Goal: Task Accomplishment & Management: Use online tool/utility

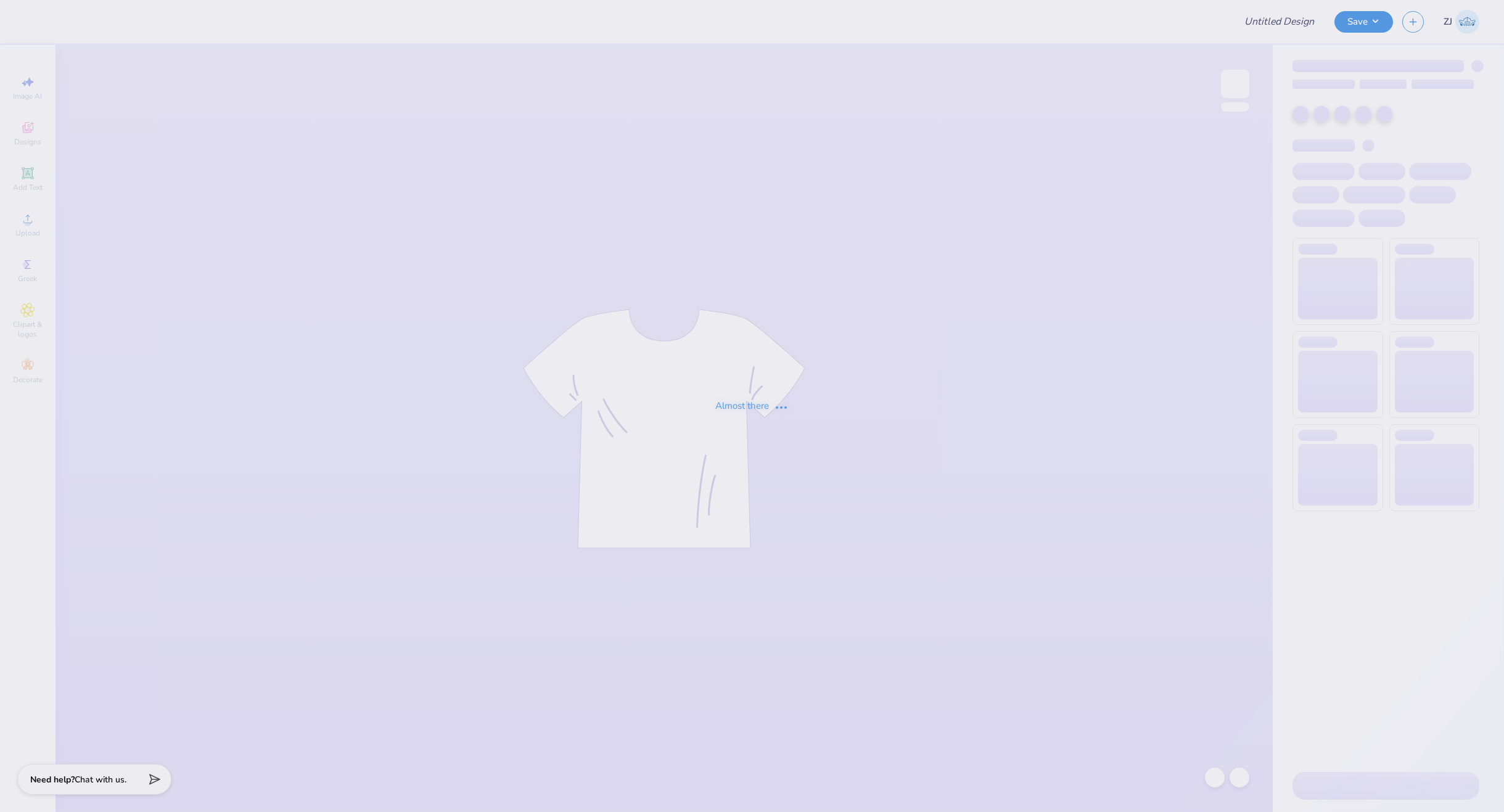
type input "[PERSON_NAME]"
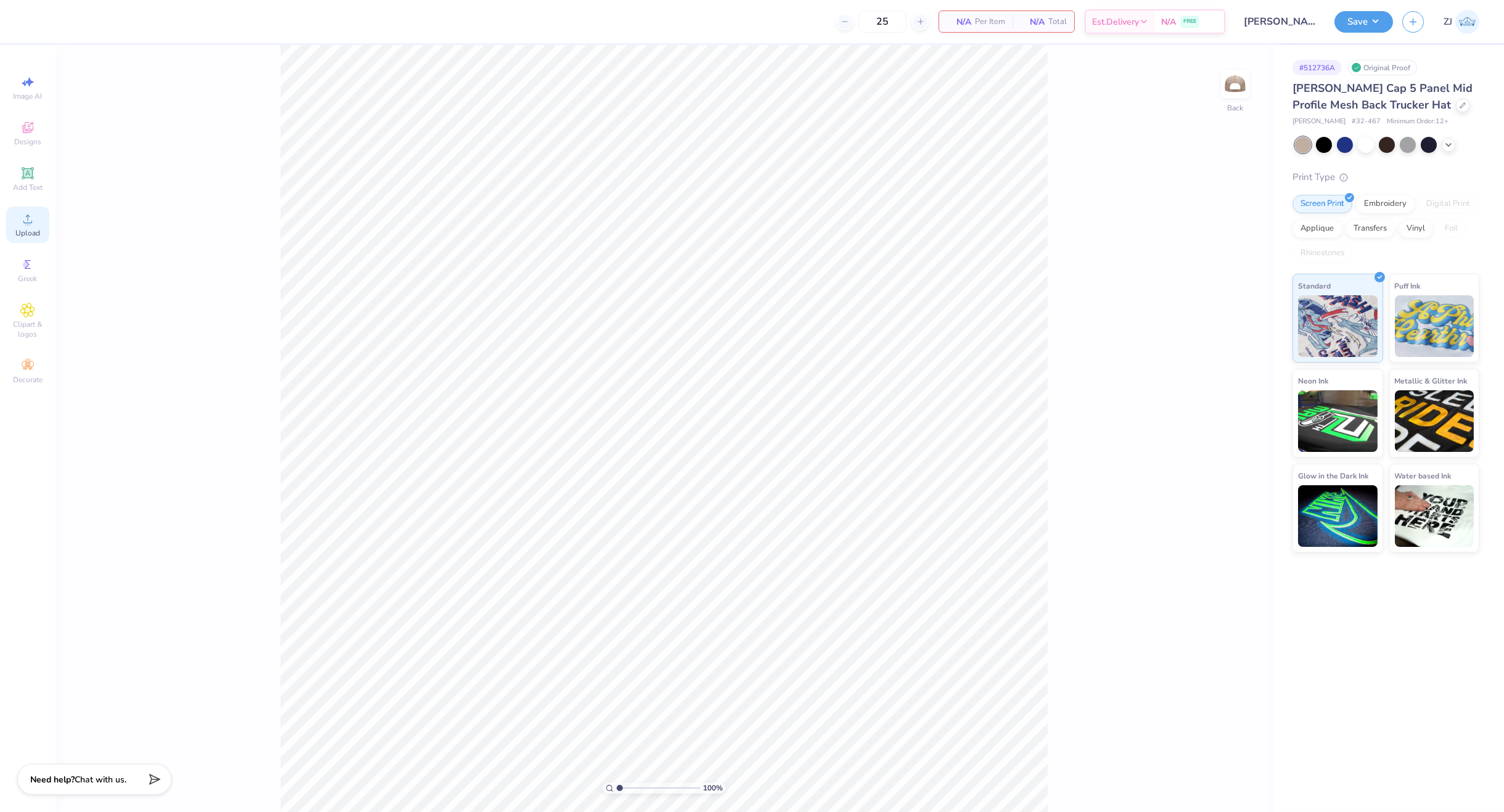
click at [22, 221] on icon at bounding box center [27, 219] width 15 height 15
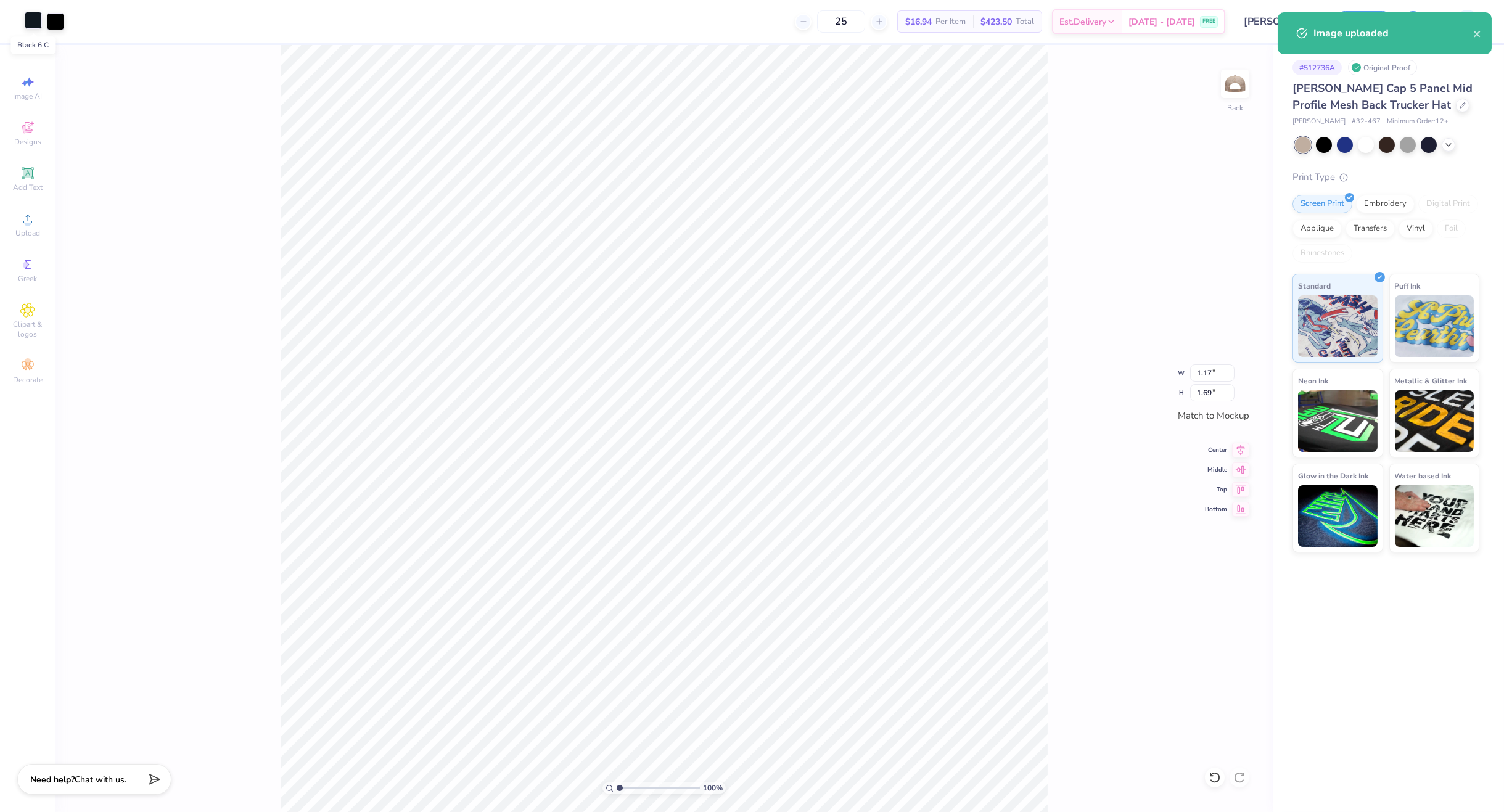
click at [32, 23] on div at bounding box center [33, 20] width 17 height 17
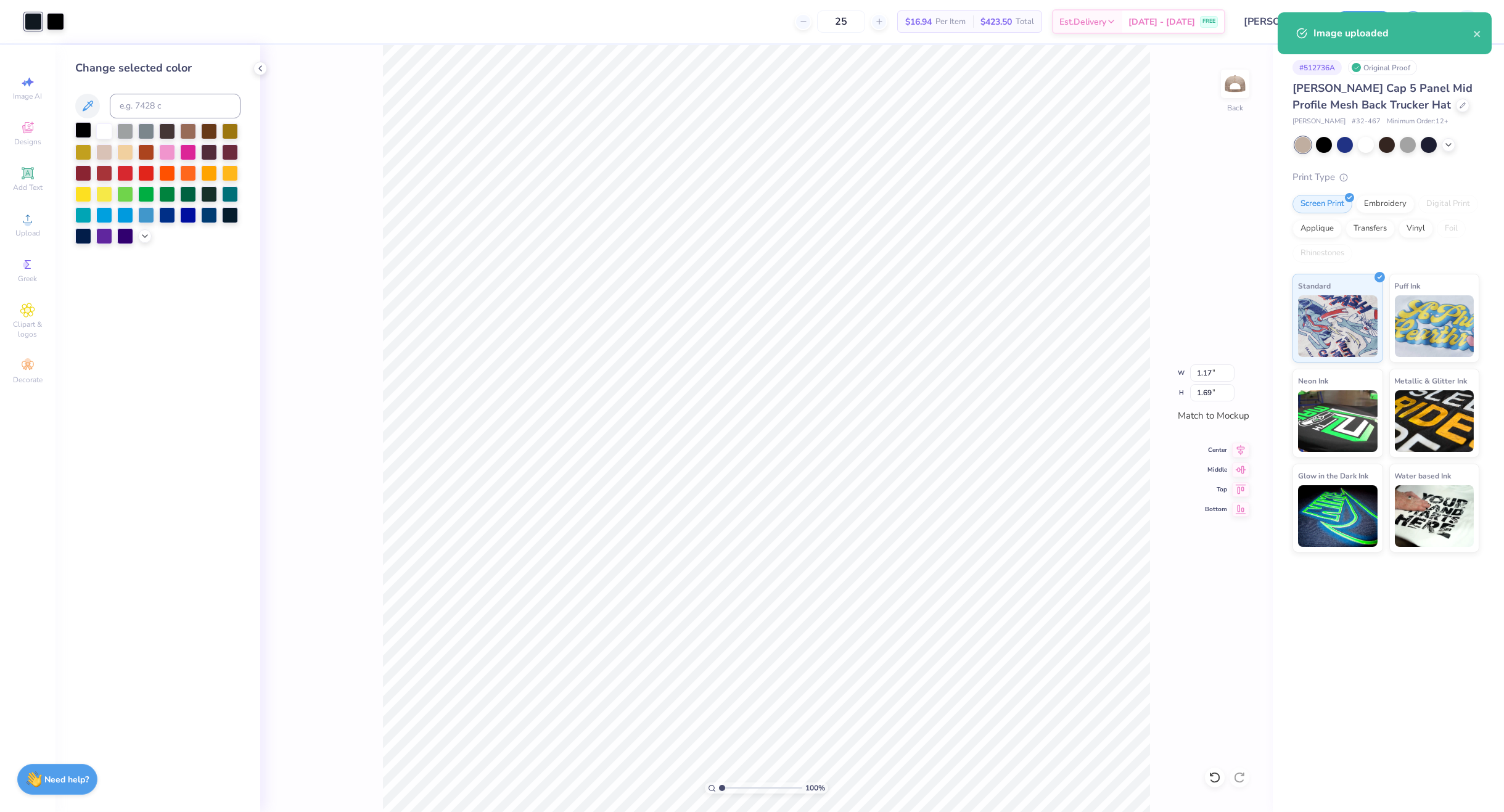
click at [86, 128] on div at bounding box center [83, 130] width 16 height 16
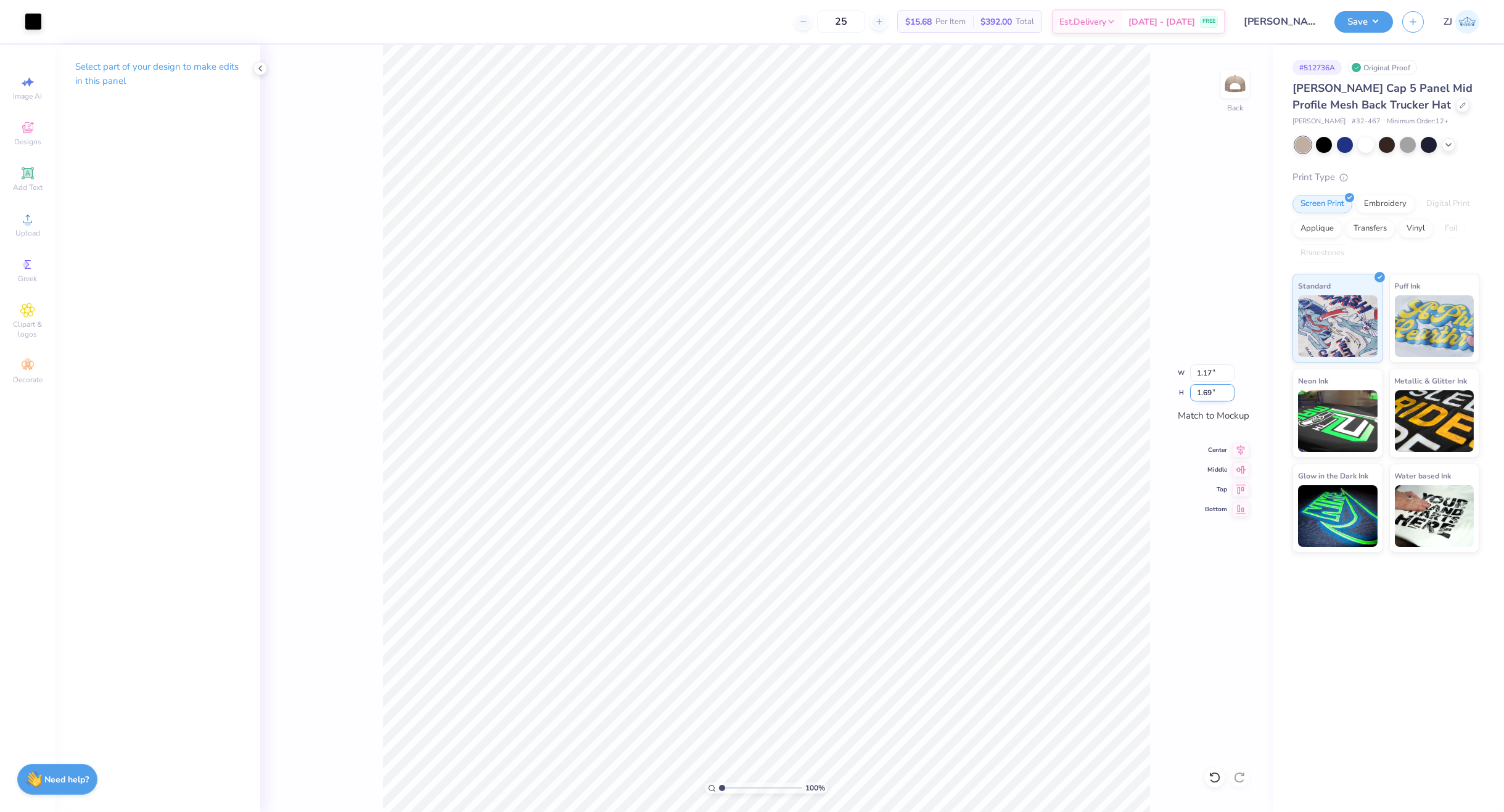
click at [1202, 396] on input "1.69" at bounding box center [1212, 392] width 44 height 17
type input "2.5"
type input "1.73"
type input "2.50"
click at [1362, 19] on button "Save" at bounding box center [1364, 19] width 59 height 22
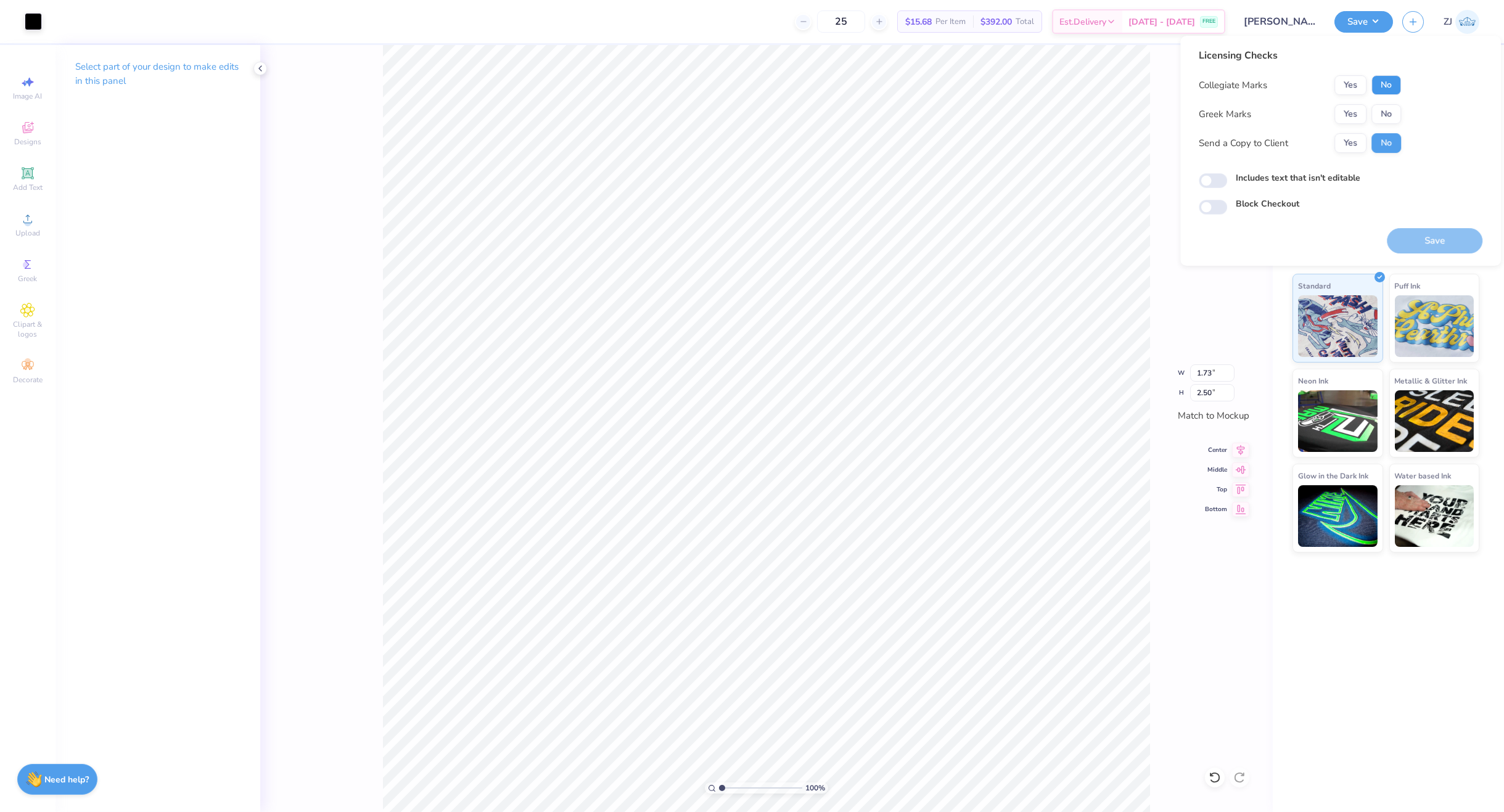
click at [1390, 81] on button "No" at bounding box center [1386, 85] width 30 height 19
click at [1393, 111] on button "No" at bounding box center [1386, 114] width 30 height 19
click at [1339, 133] on button "Yes" at bounding box center [1351, 143] width 32 height 19
click at [1207, 182] on input "Includes text that isn't editable" at bounding box center [1213, 181] width 28 height 15
checkbox input "true"
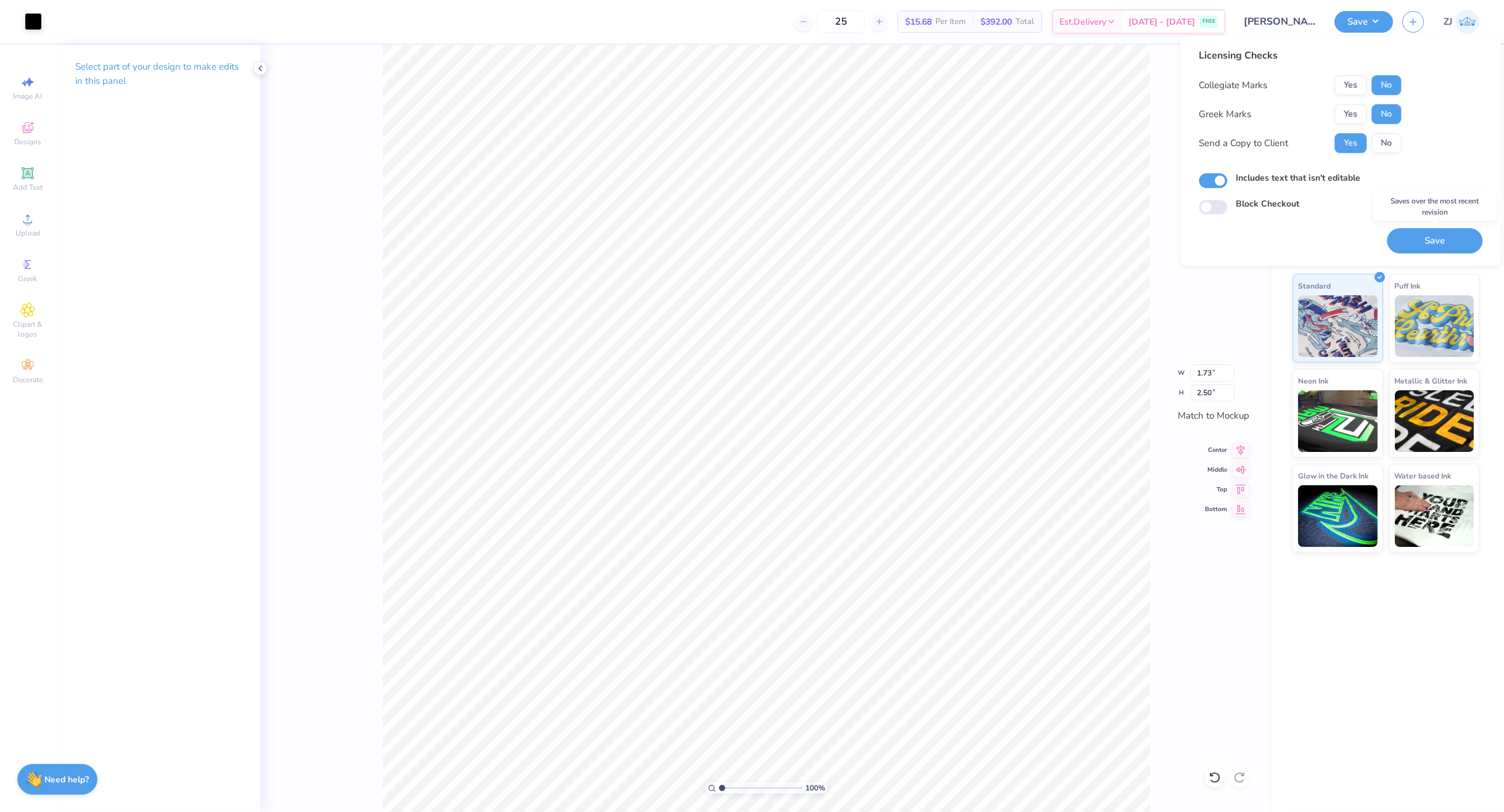
drag, startPoint x: 1413, startPoint y: 238, endPoint x: 1365, endPoint y: 228, distance: 49.0
click at [1412, 238] on button "Save" at bounding box center [1435, 241] width 95 height 25
click at [1439, 249] on button "Save" at bounding box center [1435, 241] width 95 height 25
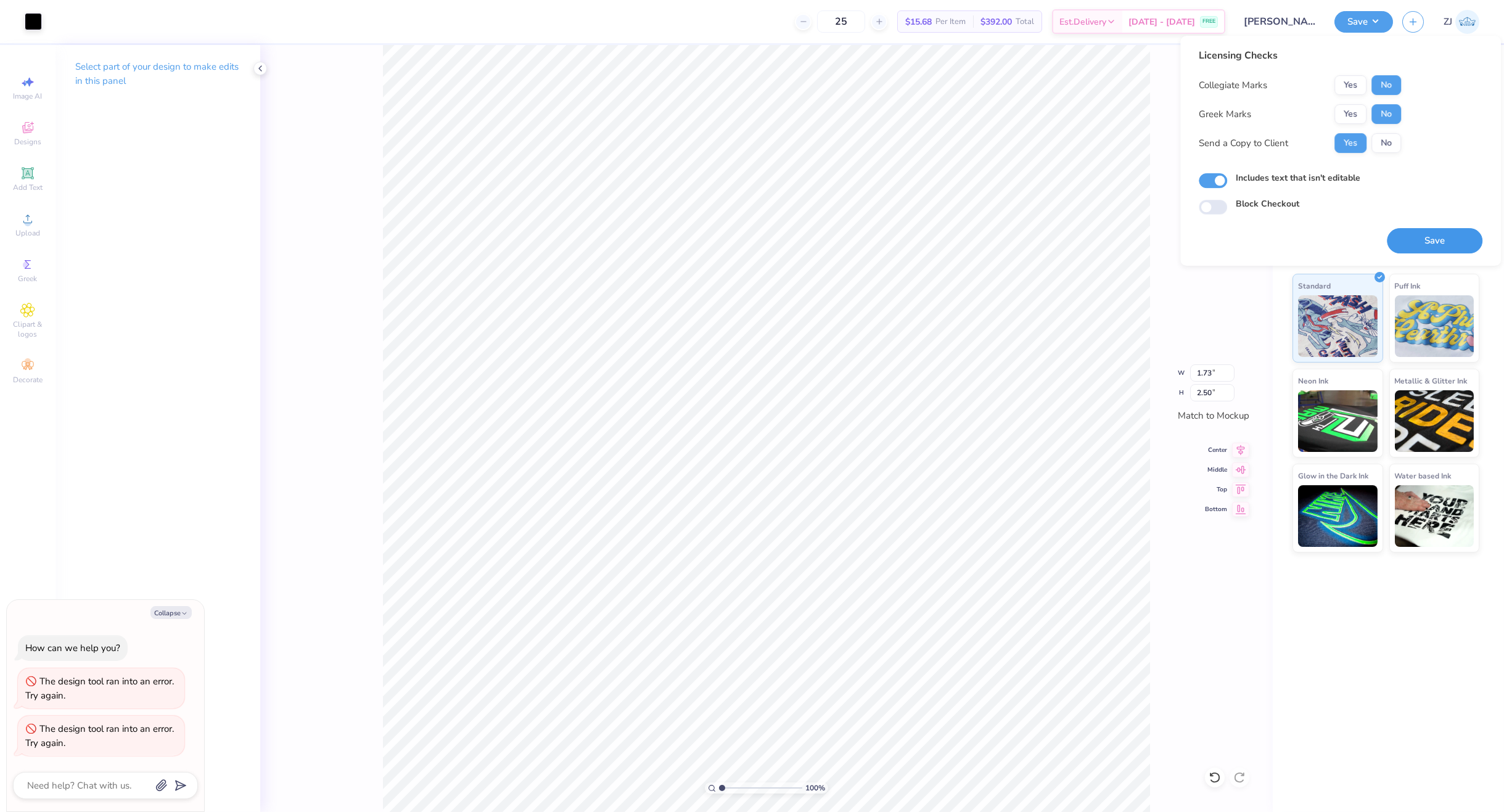
click at [1439, 241] on button "Save" at bounding box center [1435, 241] width 95 height 25
type textarea "x"
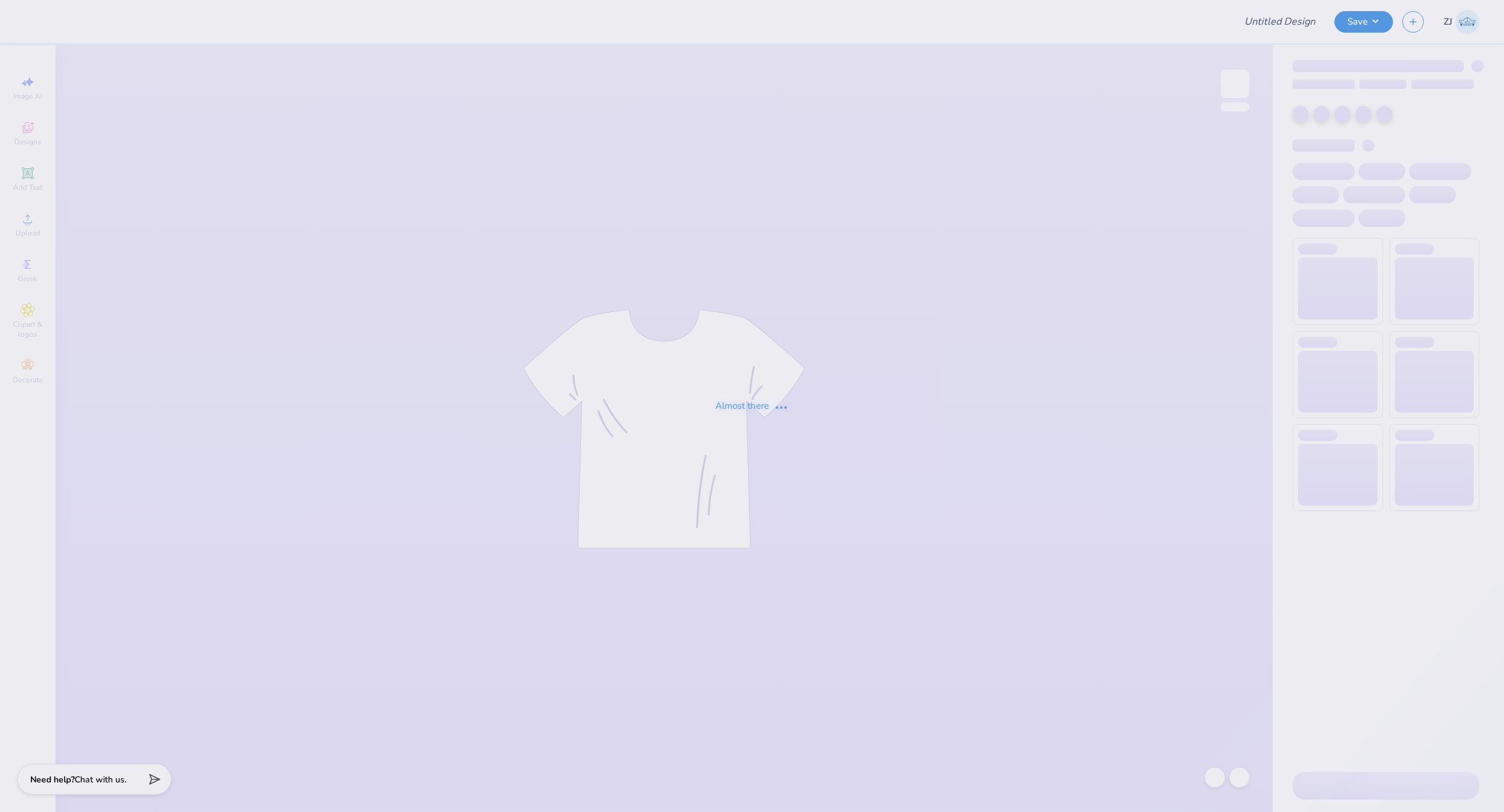
type input "[PERSON_NAME]"
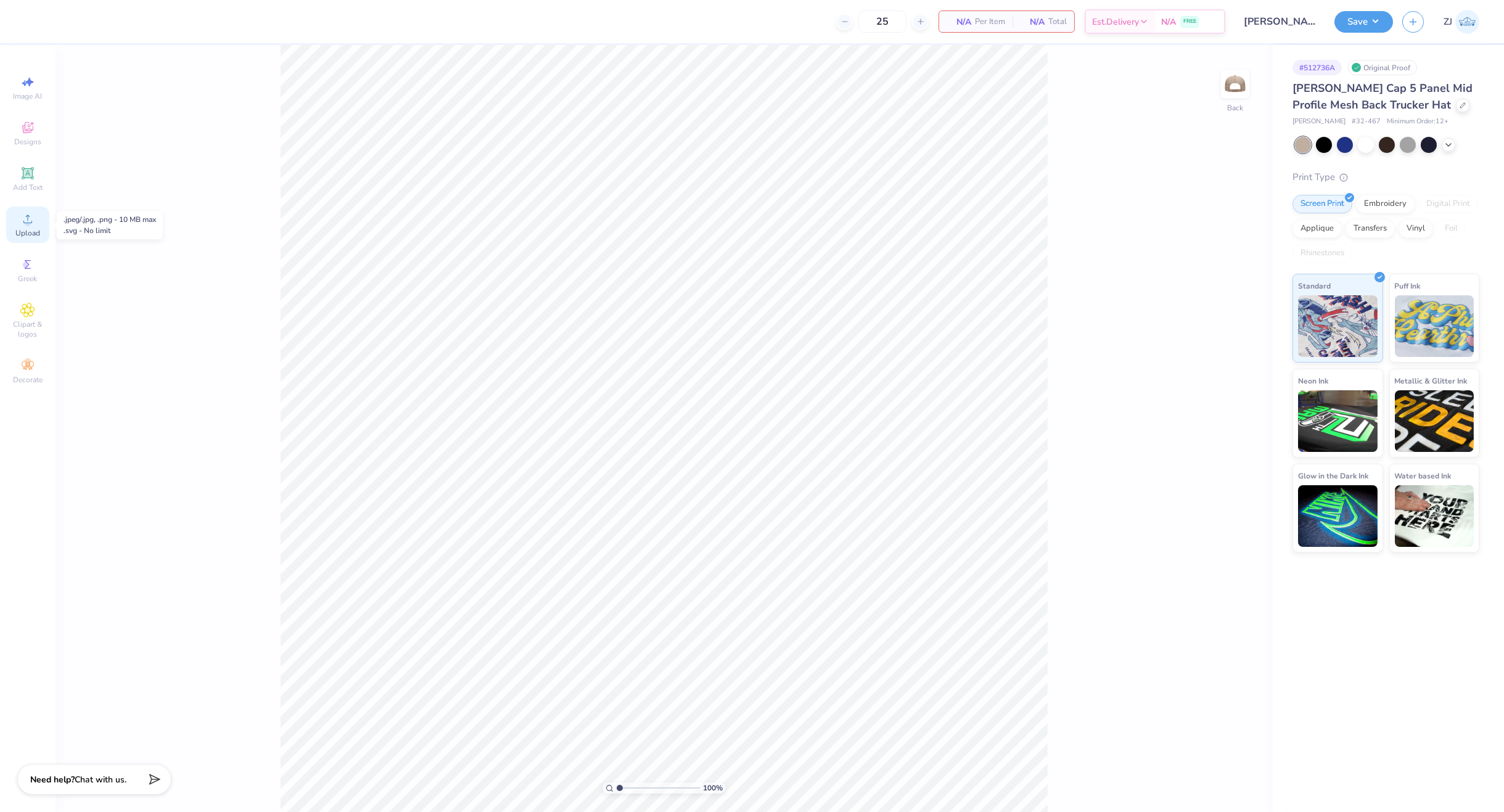
click at [40, 220] on div "Upload" at bounding box center [27, 224] width 43 height 36
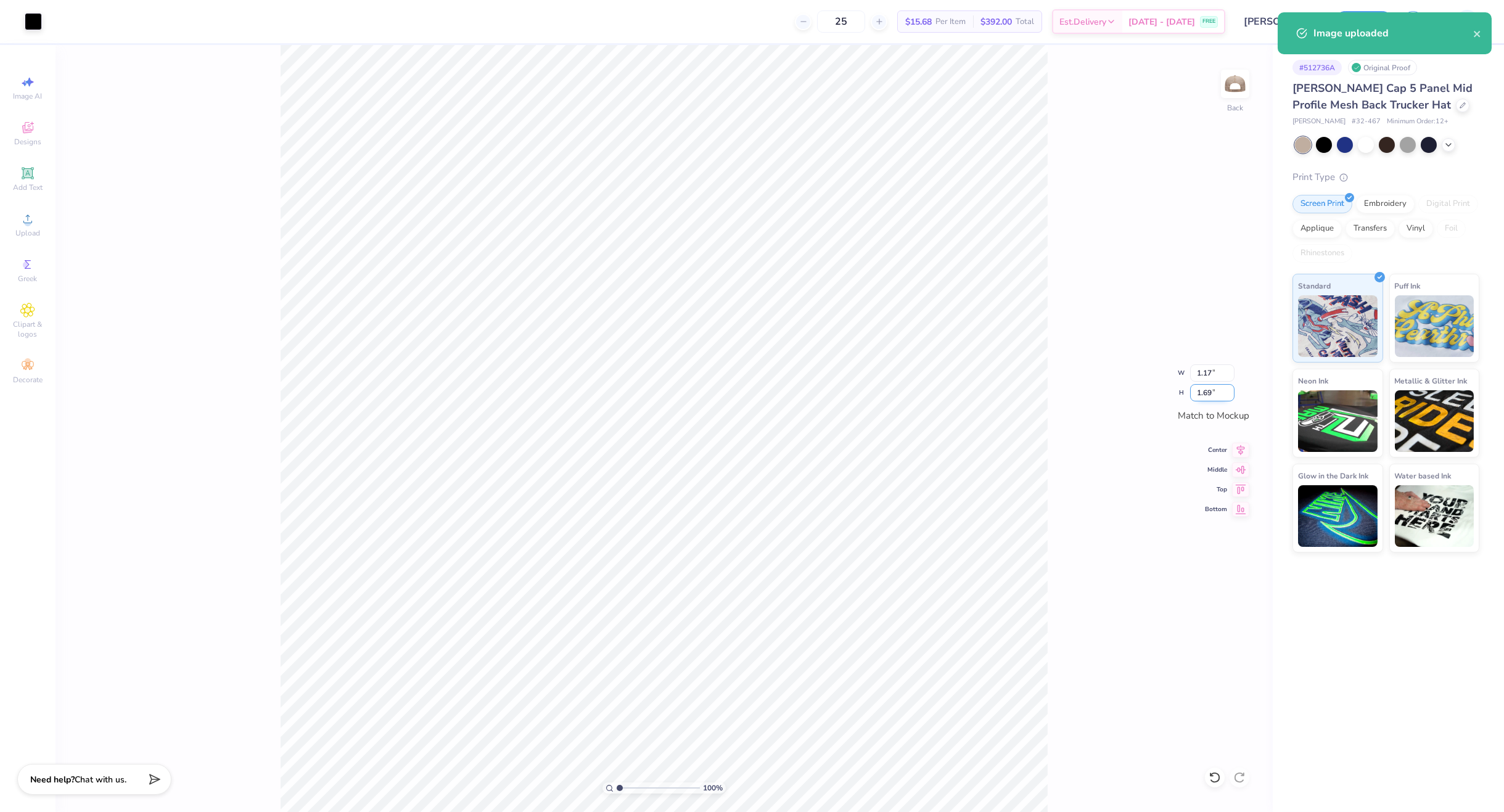
click at [1208, 393] on input "1.69" at bounding box center [1212, 392] width 44 height 17
type input "2.5"
type input "1.73"
type input "2.50"
click at [1357, 20] on button "Save" at bounding box center [1364, 19] width 59 height 22
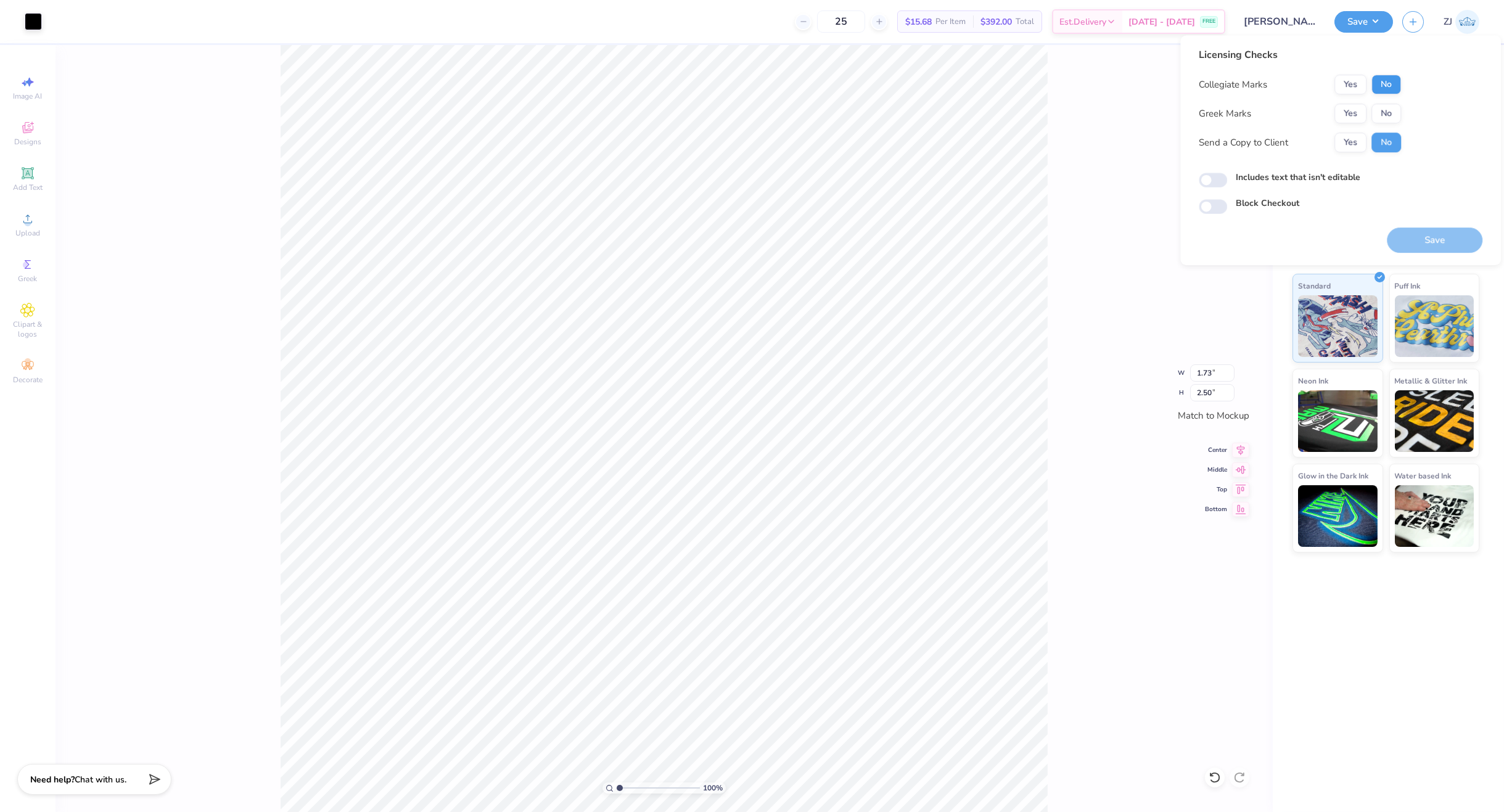
drag, startPoint x: 1401, startPoint y: 82, endPoint x: 1400, endPoint y: 88, distance: 6.1
click at [1401, 82] on div "Licensing Checks Collegiate Marks Yes No Greek Marks Yes No Send a Copy to Clie…" at bounding box center [1340, 131] width 283 height 166
click at [1390, 80] on button "No" at bounding box center [1386, 84] width 30 height 19
click at [1404, 111] on div "Licensing Checks Collegiate Marks Yes No Greek Marks Yes No Send a Copy to Clie…" at bounding box center [1340, 131] width 283 height 166
click at [1392, 111] on button "No" at bounding box center [1386, 113] width 30 height 19
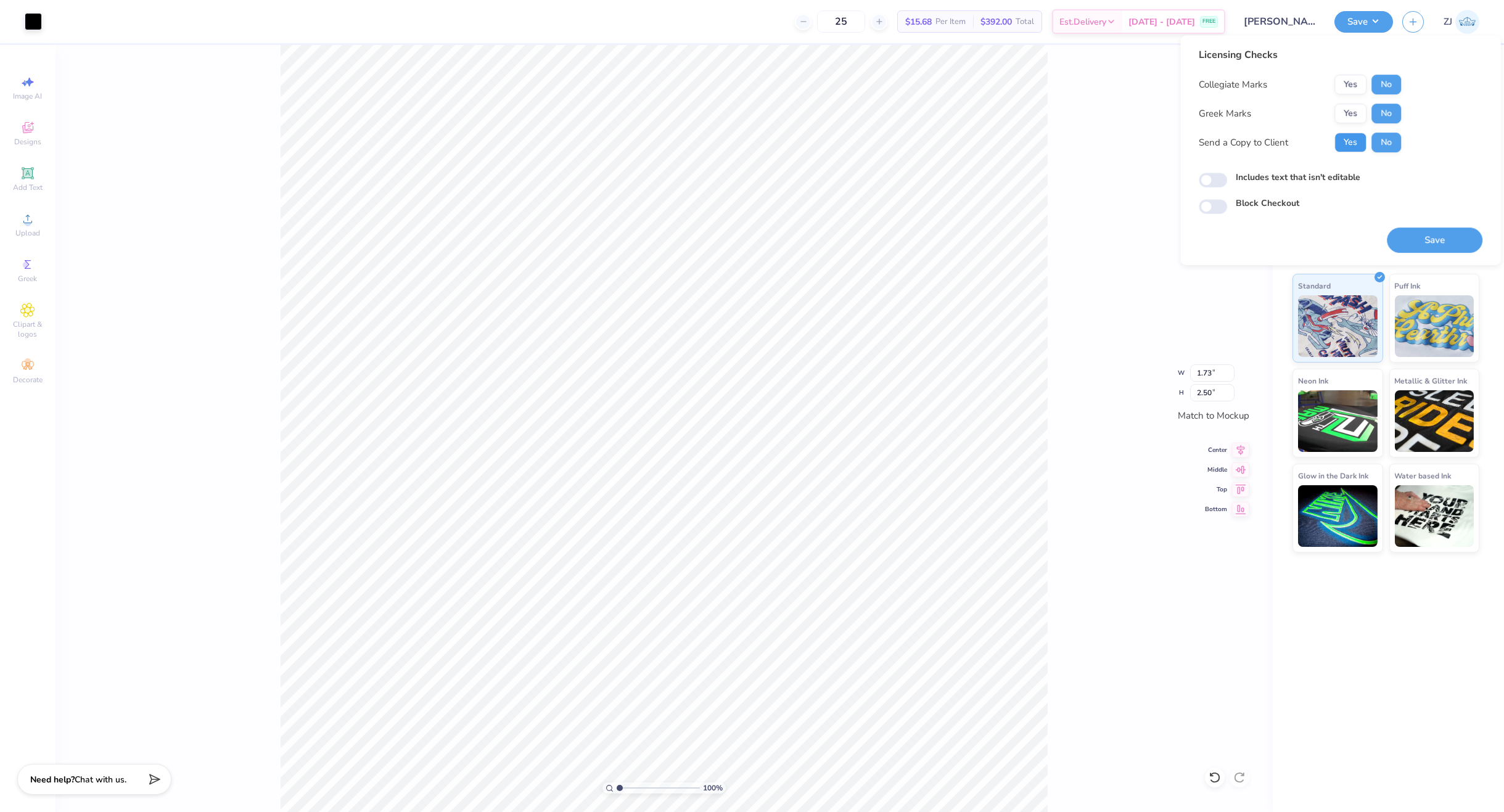
click at [1348, 143] on button "Yes" at bounding box center [1351, 142] width 32 height 19
click at [1213, 184] on input "Includes text that isn't editable" at bounding box center [1213, 180] width 28 height 15
checkbox input "true"
click at [1406, 231] on button "Save" at bounding box center [1435, 240] width 95 height 25
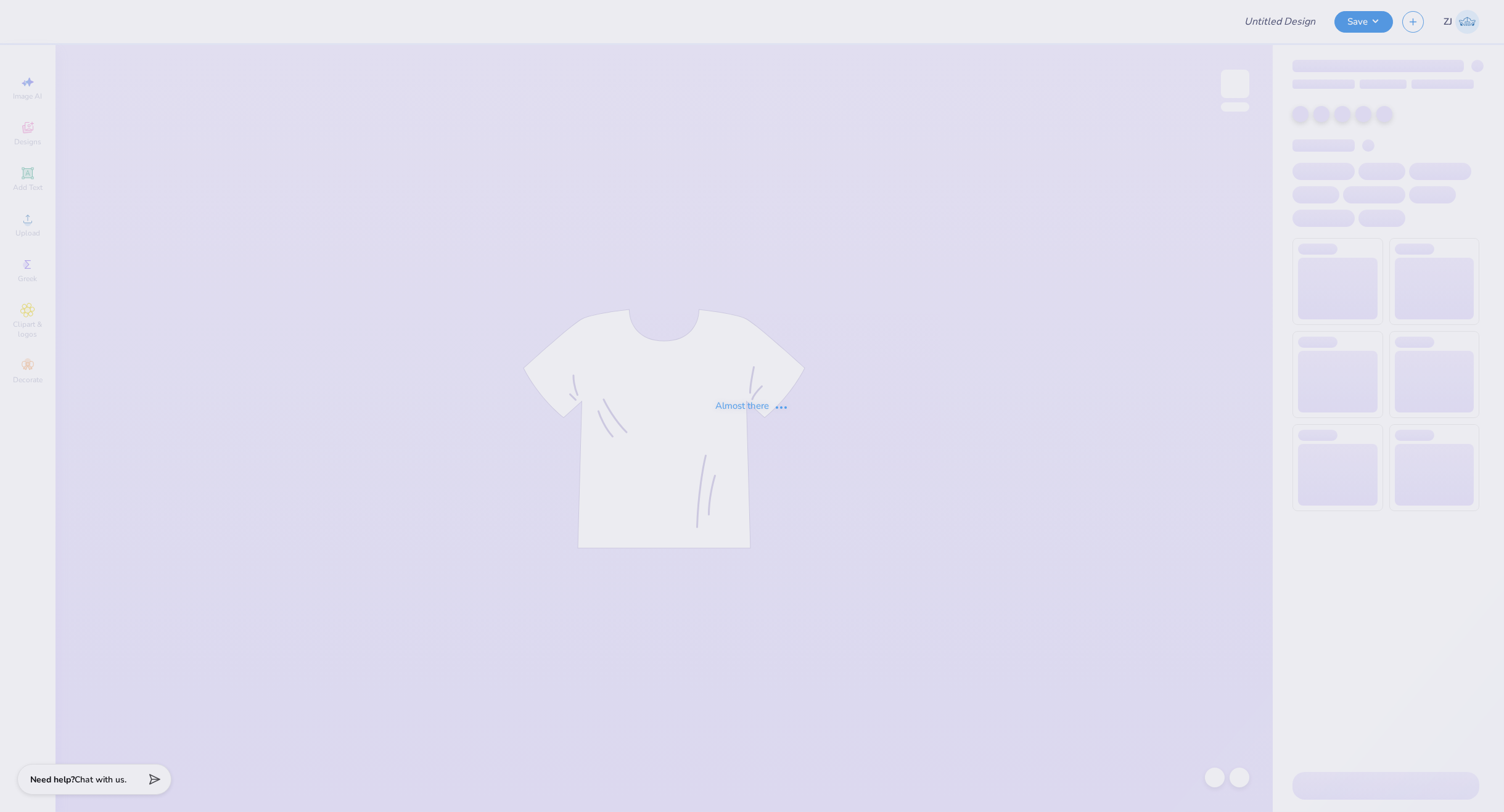
type input "Merch"
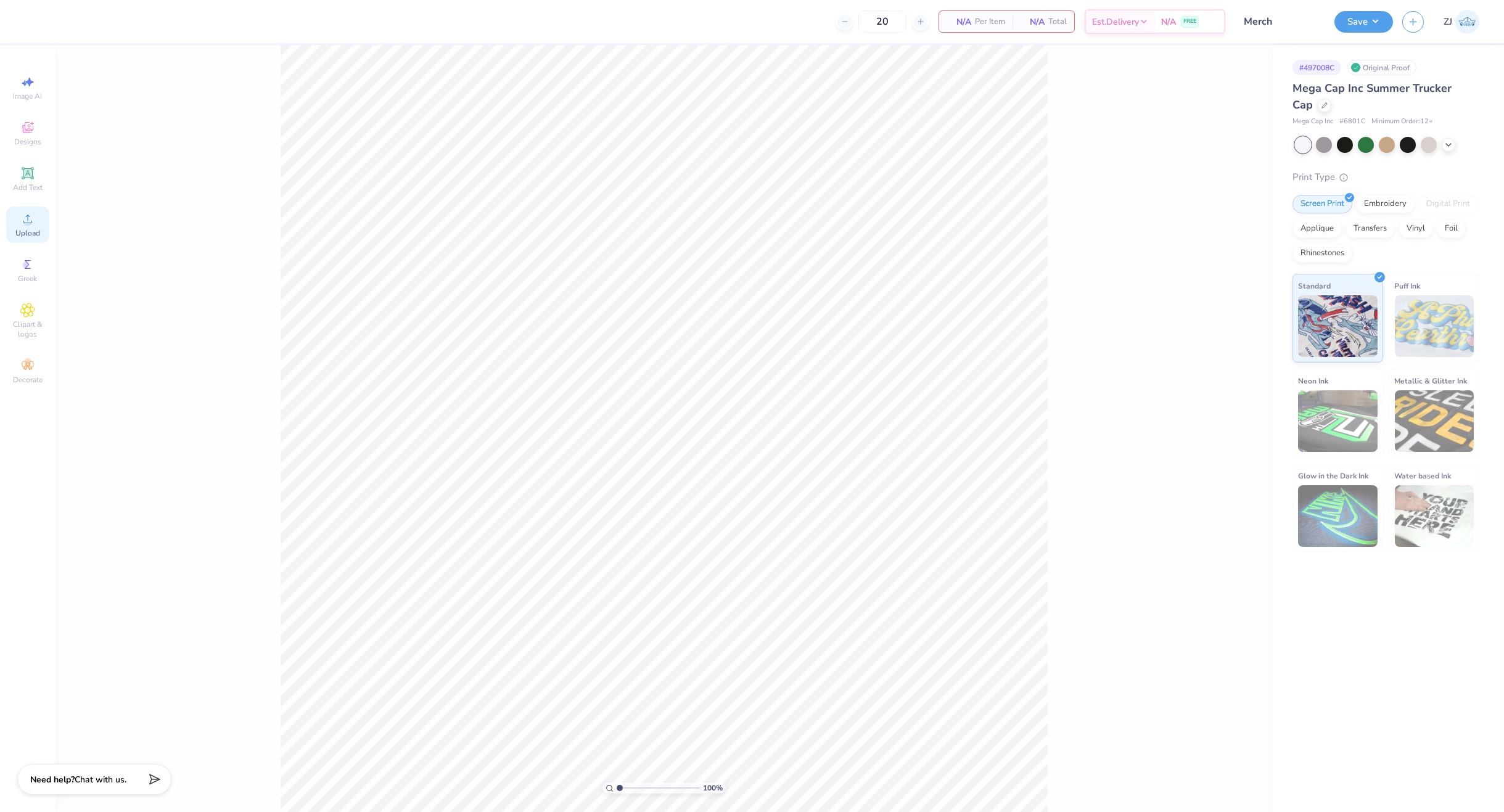
click at [37, 215] on div "Upload" at bounding box center [27, 224] width 43 height 36
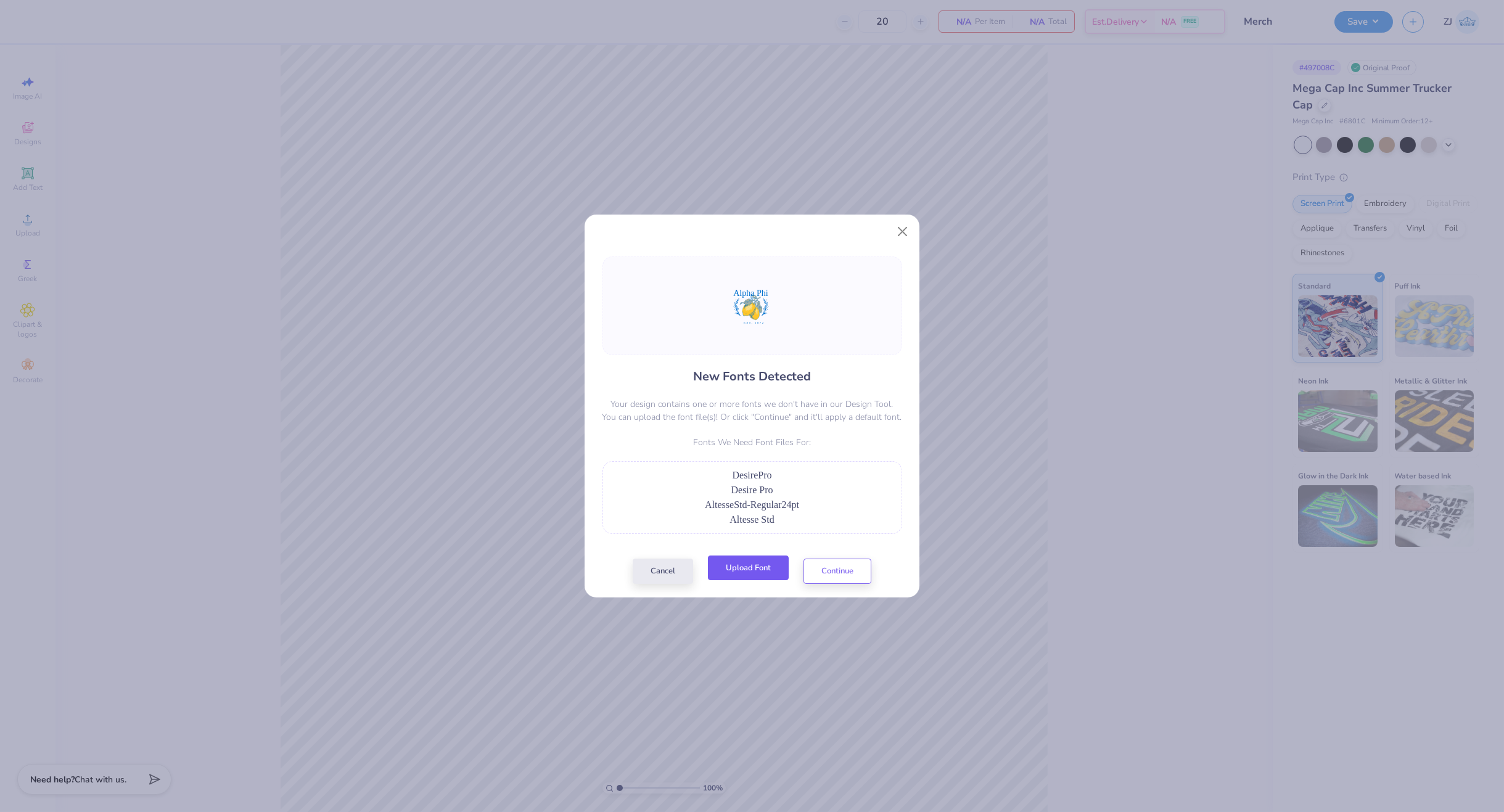
click at [756, 565] on button "Upload Font" at bounding box center [748, 567] width 81 height 25
click at [764, 573] on button "Upload Font" at bounding box center [748, 567] width 81 height 25
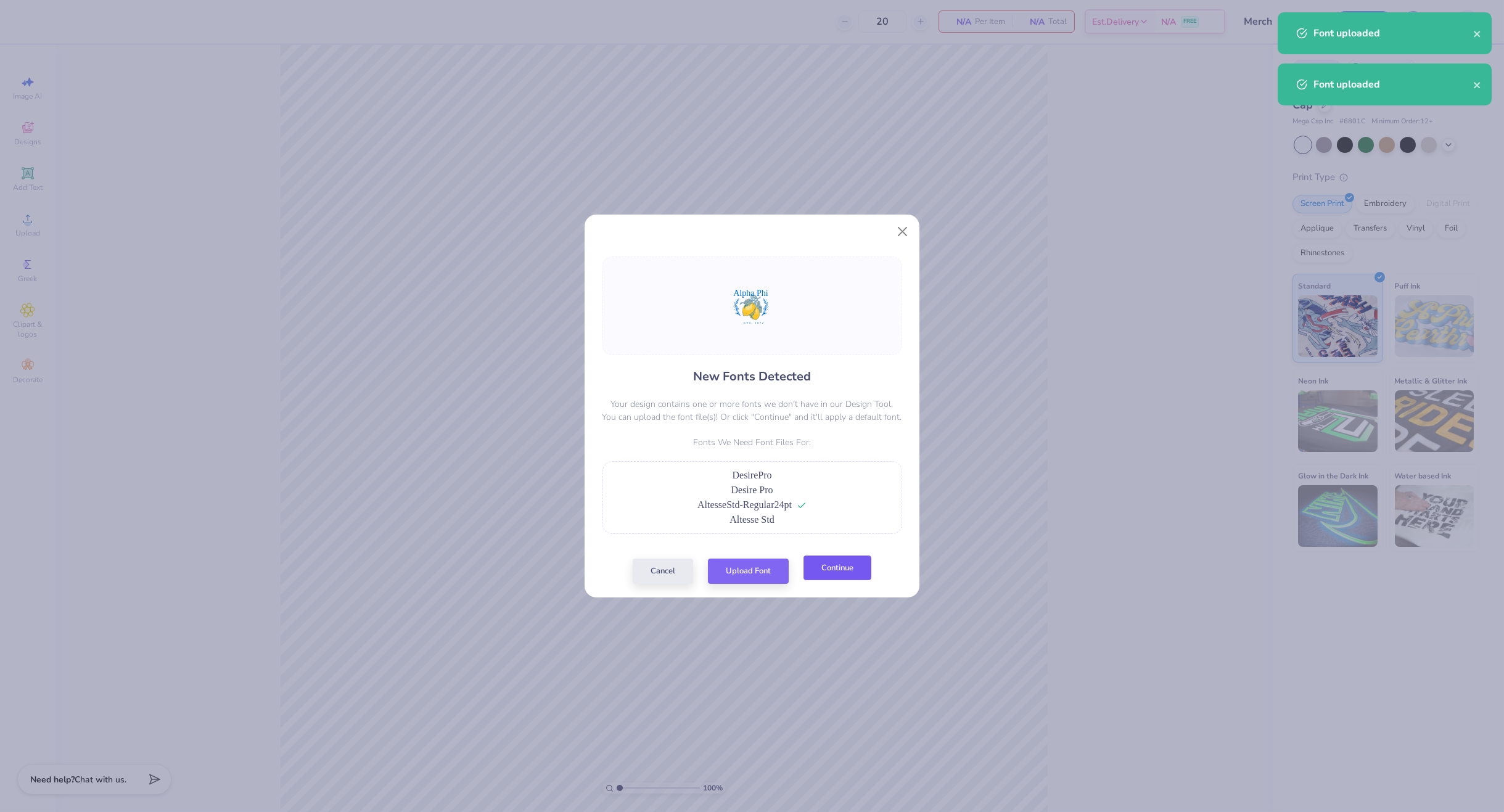
click at [838, 576] on button "Continue" at bounding box center [837, 567] width 68 height 25
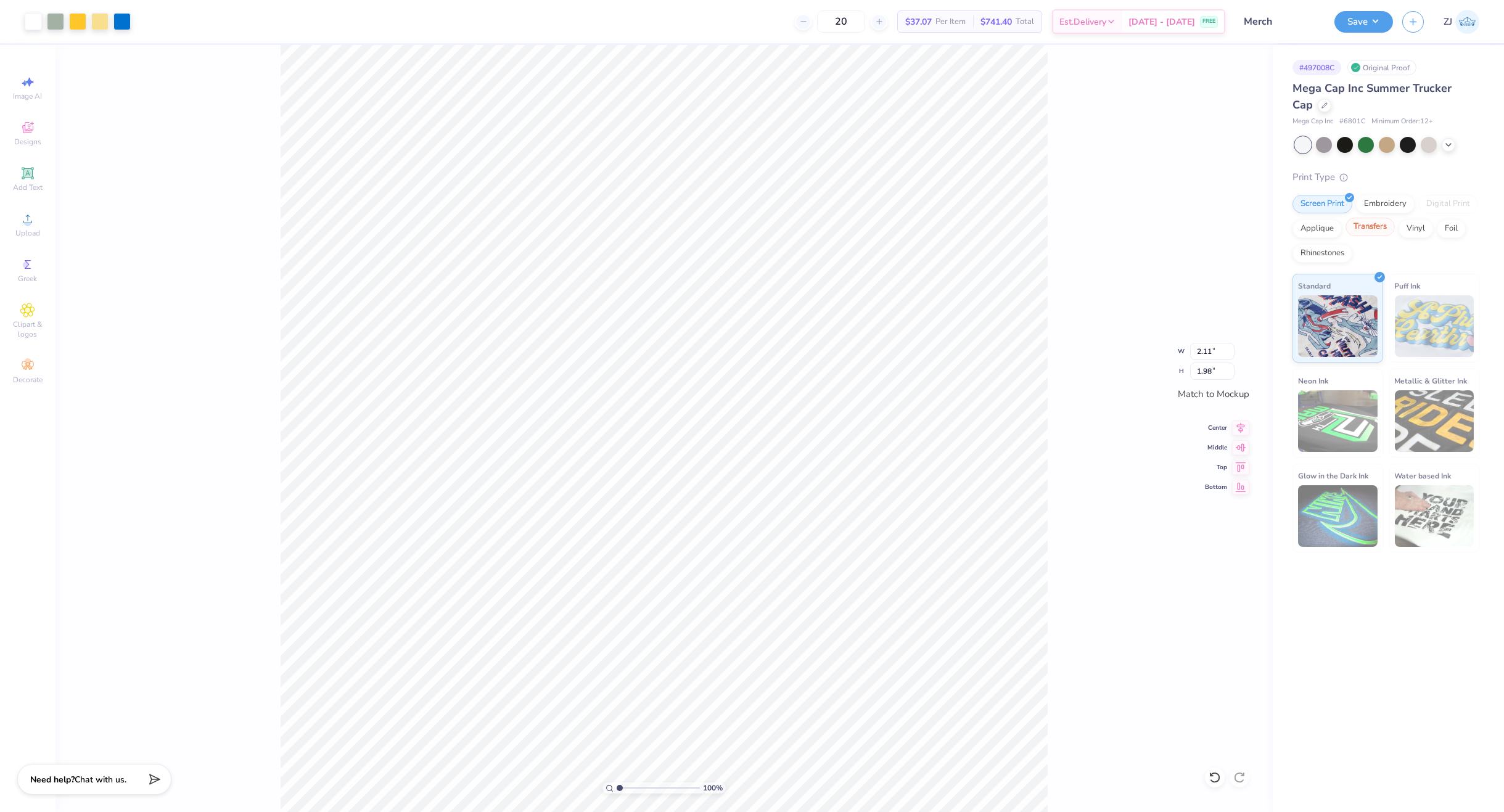
click at [1368, 226] on div "Transfers" at bounding box center [1370, 227] width 49 height 19
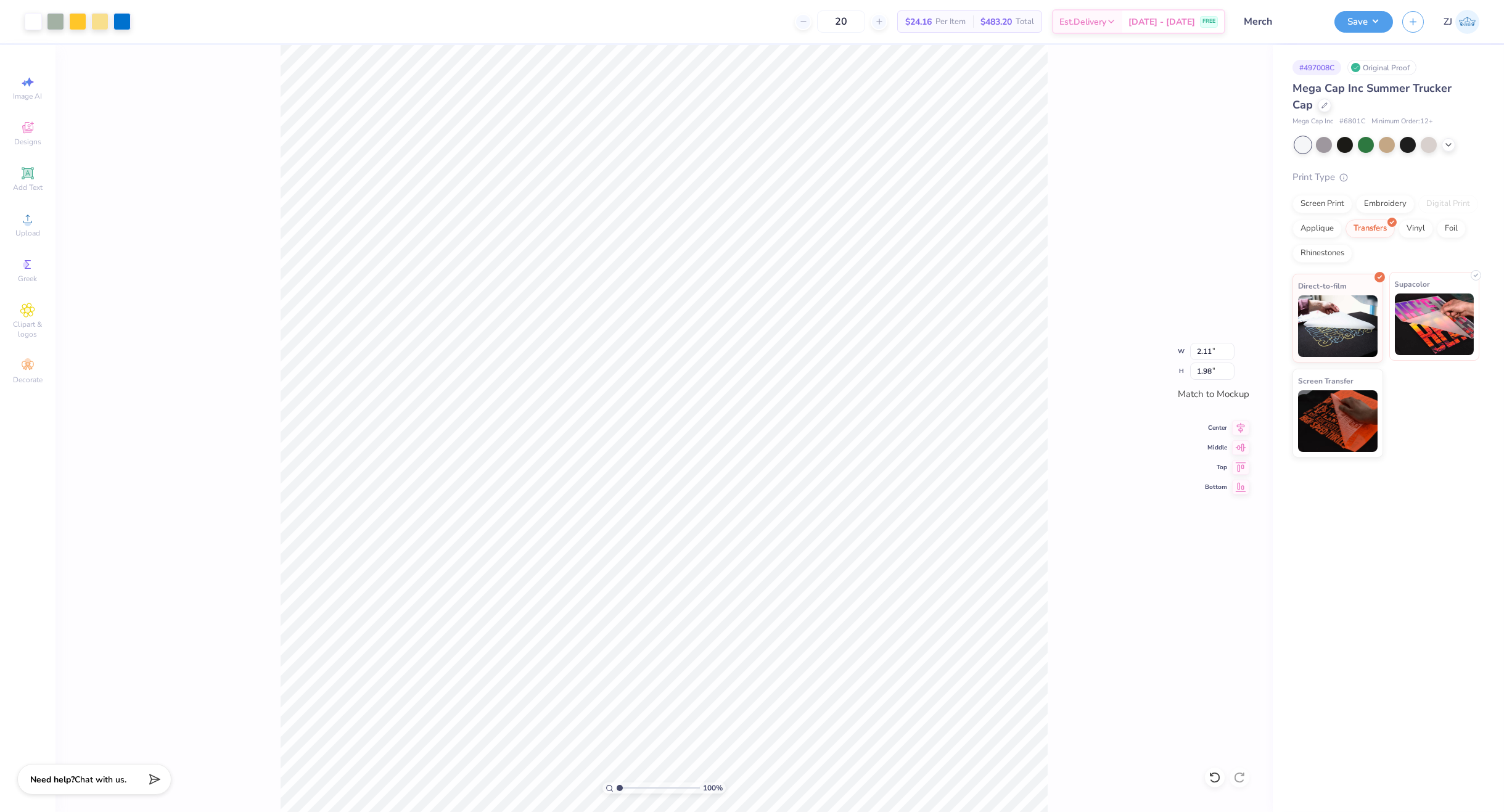
click at [1419, 329] on img at bounding box center [1435, 324] width 80 height 61
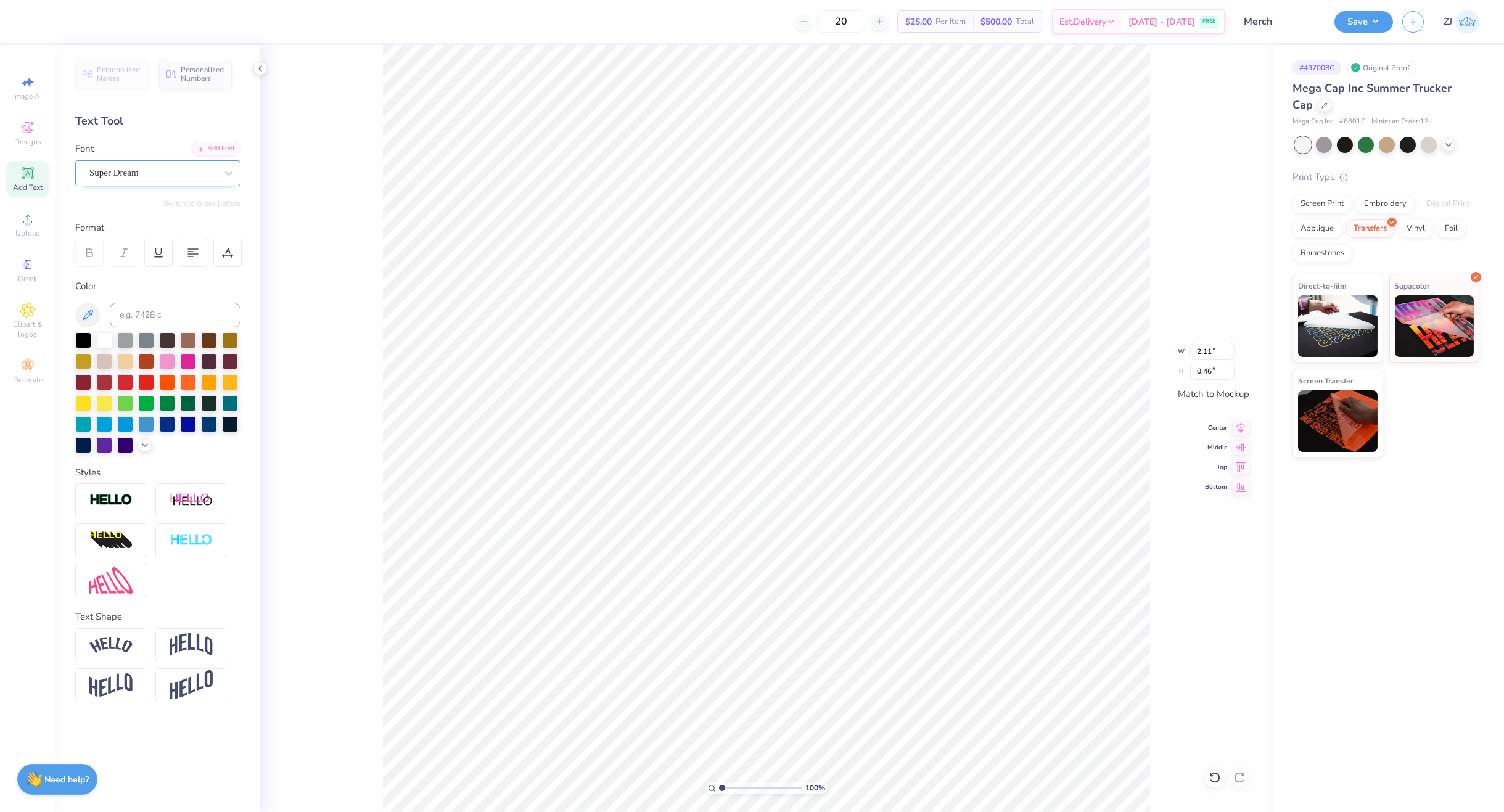
click at [140, 169] on div "Super Dream" at bounding box center [153, 173] width 129 height 19
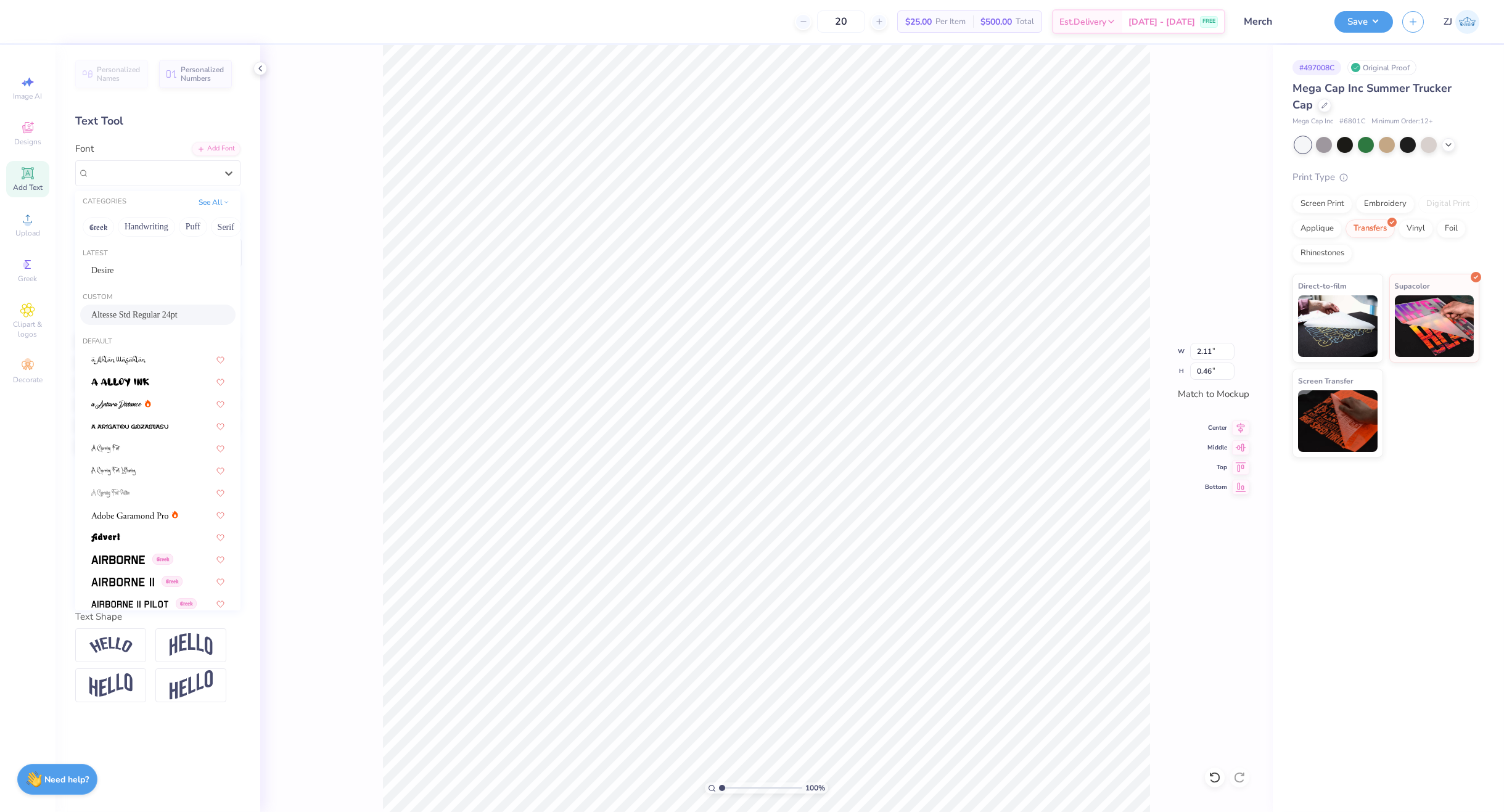
click at [142, 312] on span "Altesse Std Regular 24pt" at bounding box center [134, 315] width 86 height 13
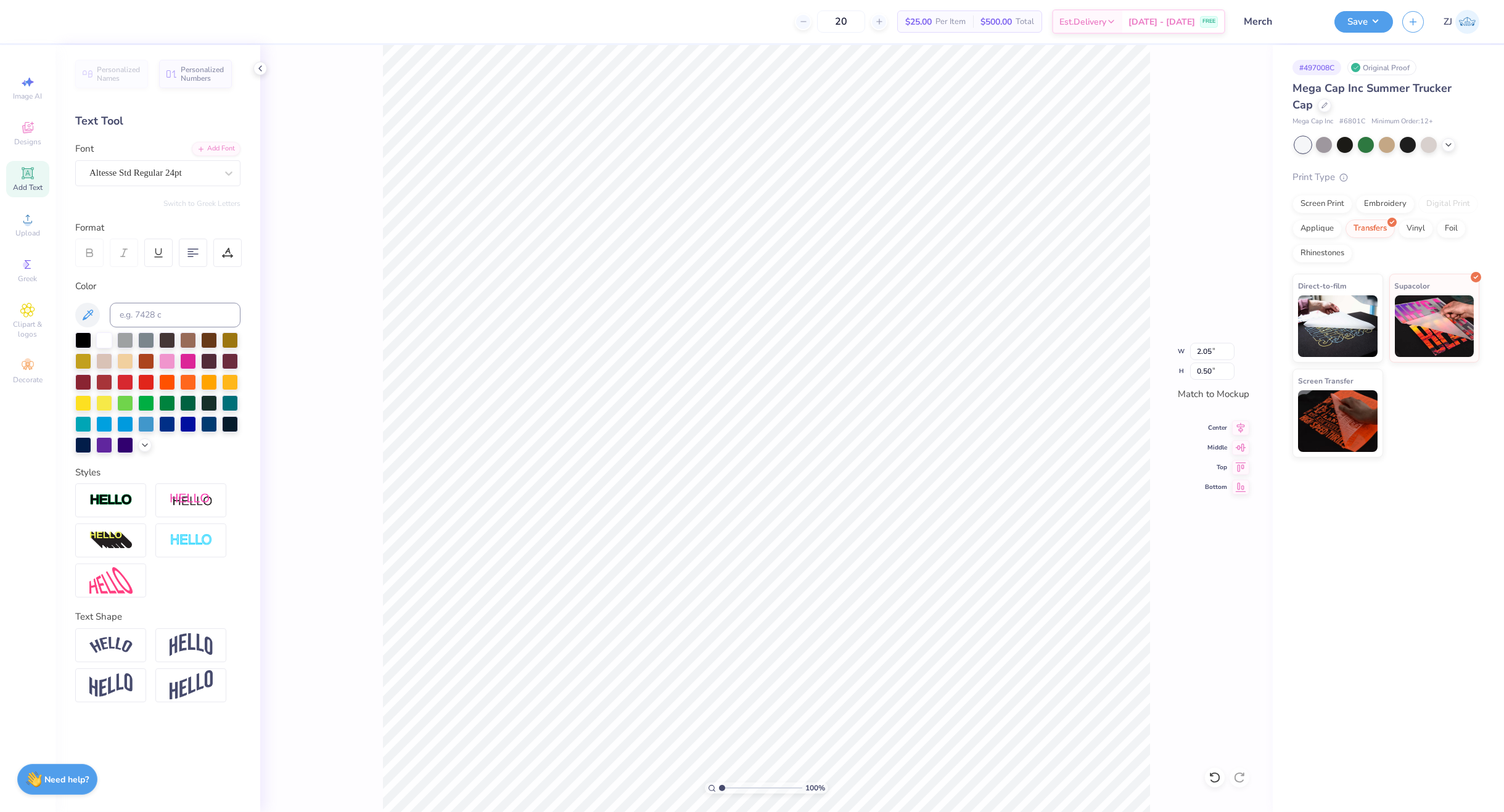
type input "2.05"
type input "0.50"
click at [138, 172] on div "Super Dream" at bounding box center [153, 173] width 129 height 19
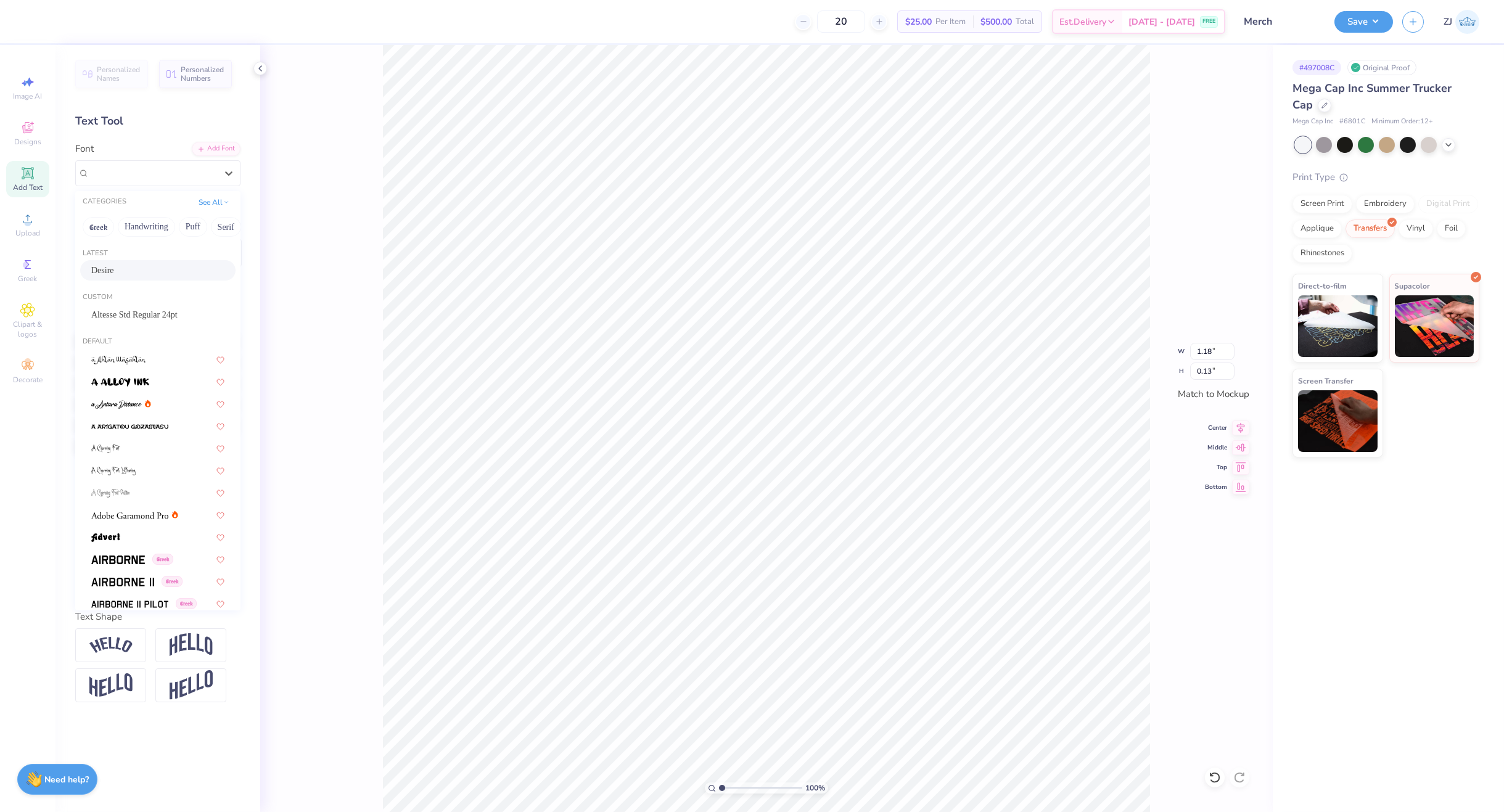
click at [111, 275] on div "Desire" at bounding box center [157, 270] width 133 height 13
type input "0.84"
type input "0.12"
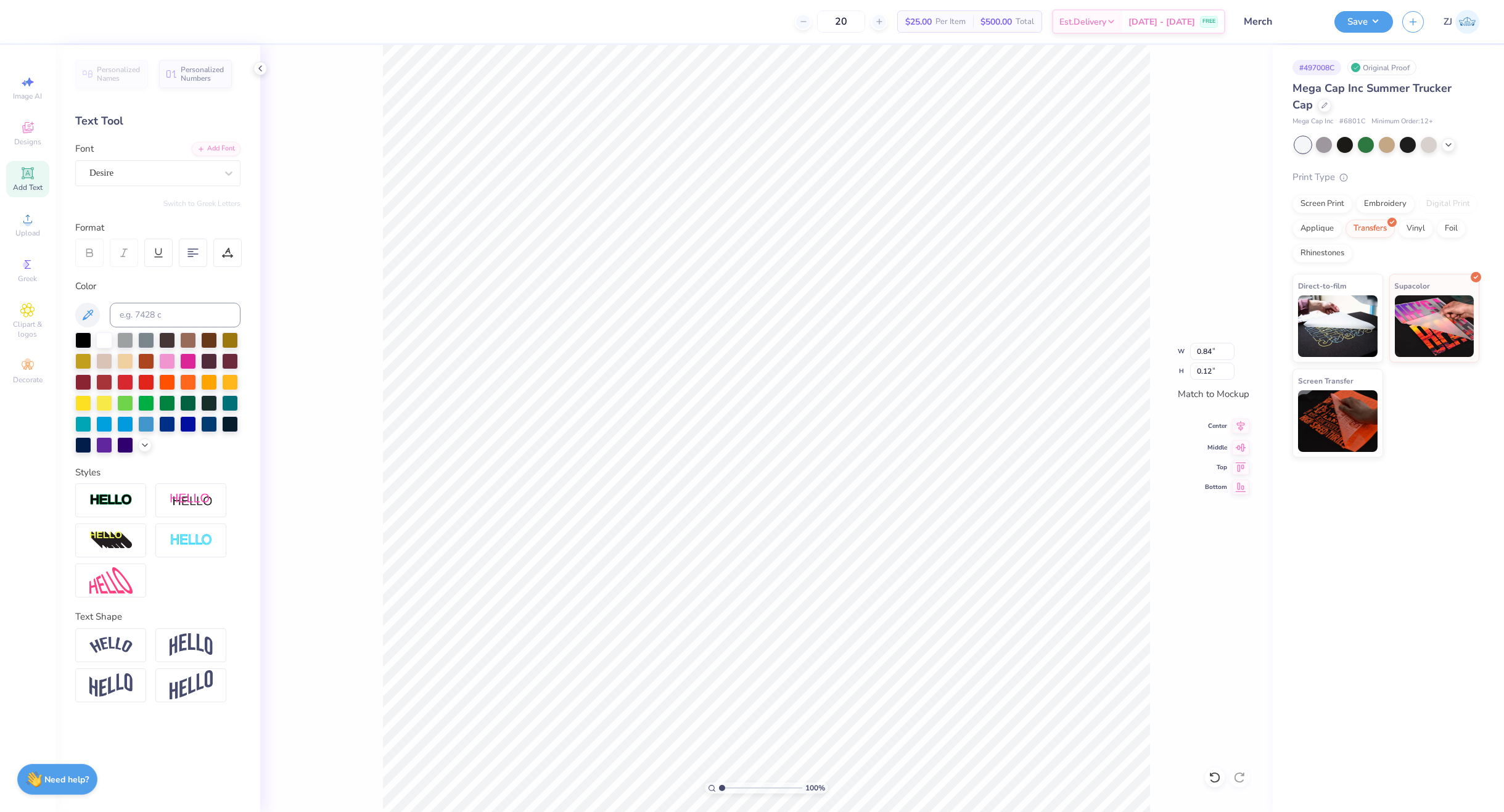
click at [1242, 428] on icon at bounding box center [1240, 426] width 17 height 15
type input "2.05"
type input "0.50"
click at [1239, 425] on icon at bounding box center [1240, 426] width 17 height 15
type input "1.76"
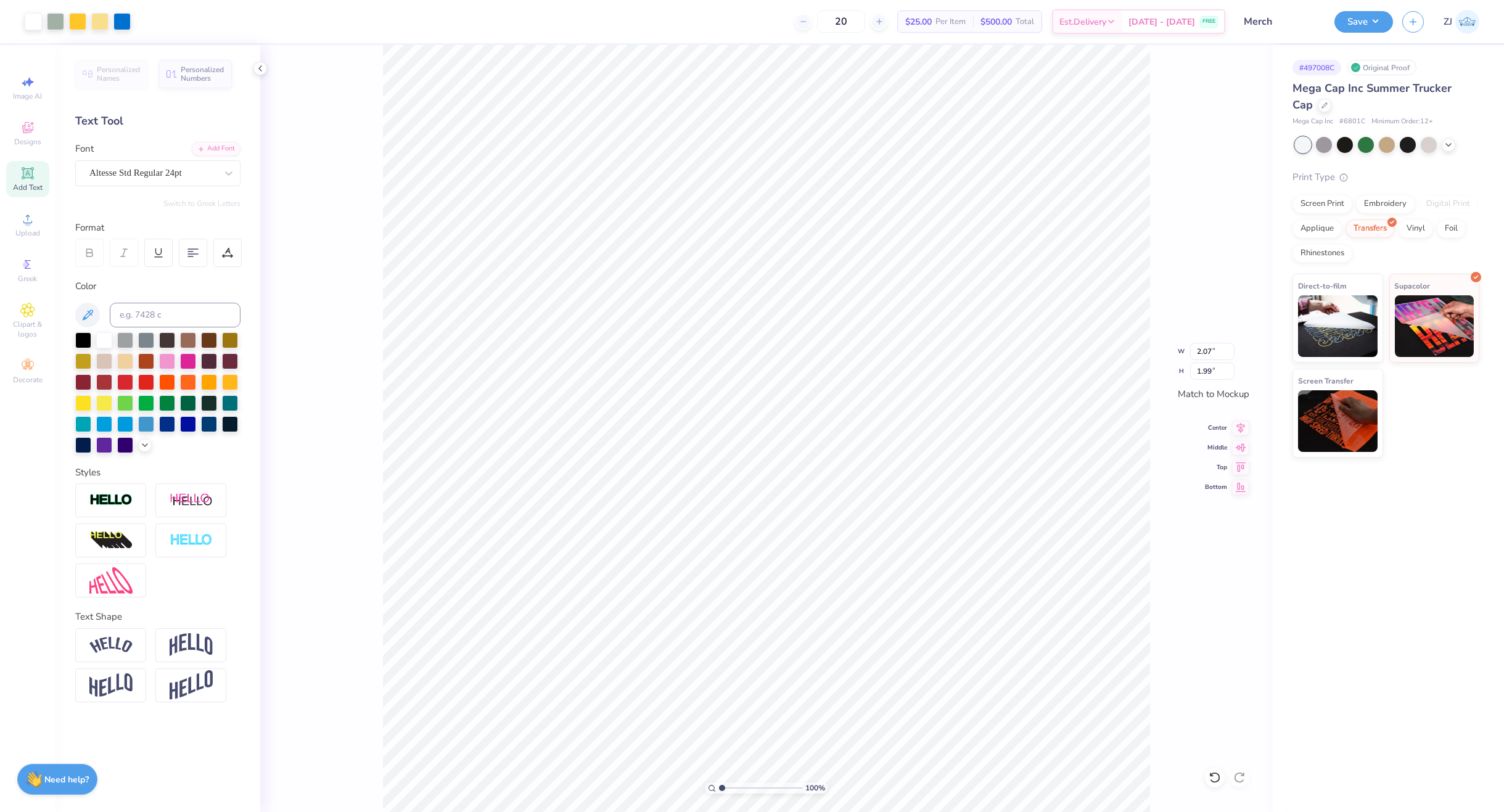
type input "1.69"
click at [102, 646] on img at bounding box center [111, 645] width 43 height 17
type input "2.09"
type input "0.59"
drag, startPoint x: 223, startPoint y: 725, endPoint x: 215, endPoint y: 726, distance: 8.1
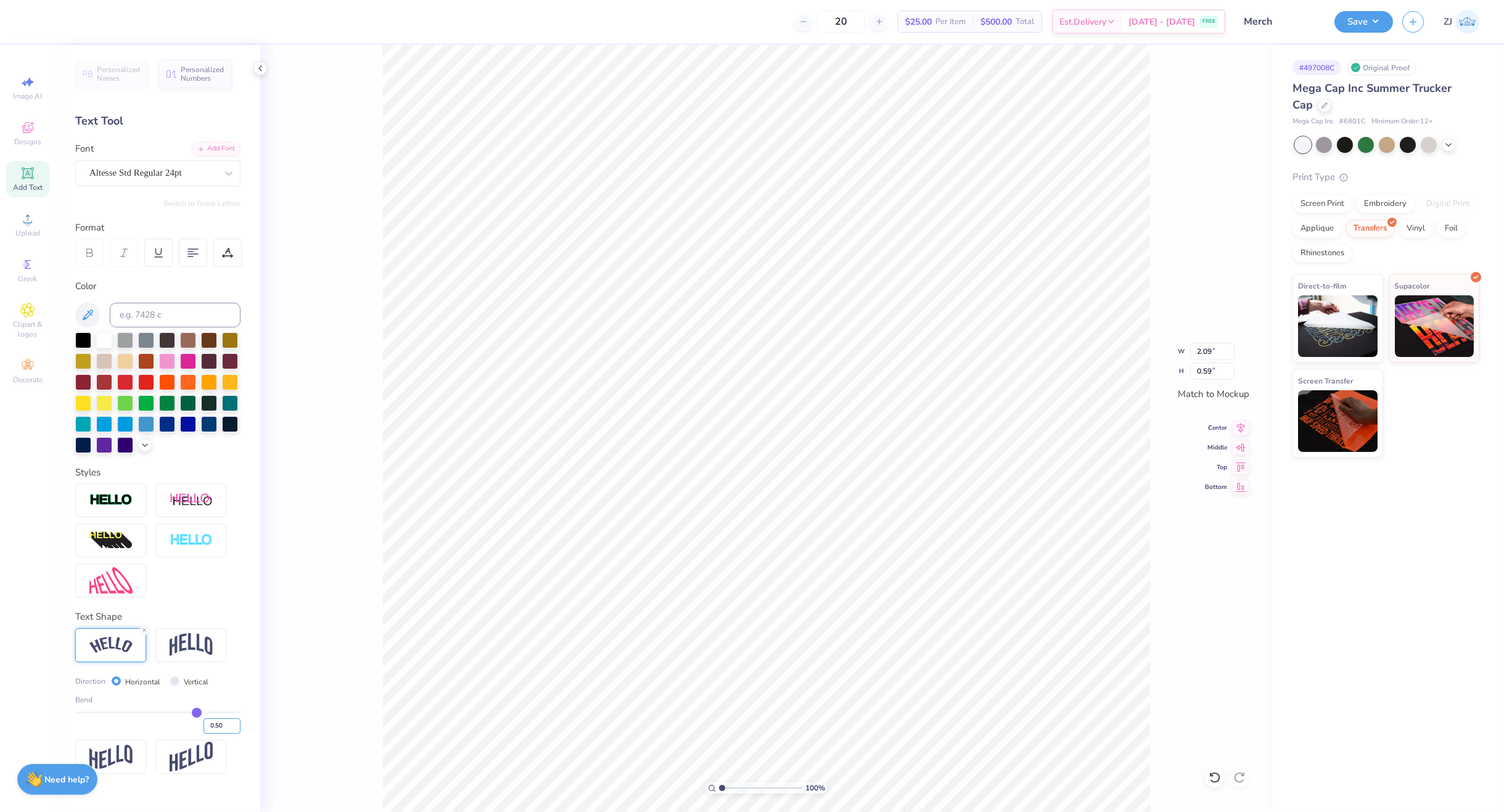
click at [215, 726] on input "0.50" at bounding box center [222, 726] width 37 height 15
type input "0.51"
type input "2.10"
type input "0.60"
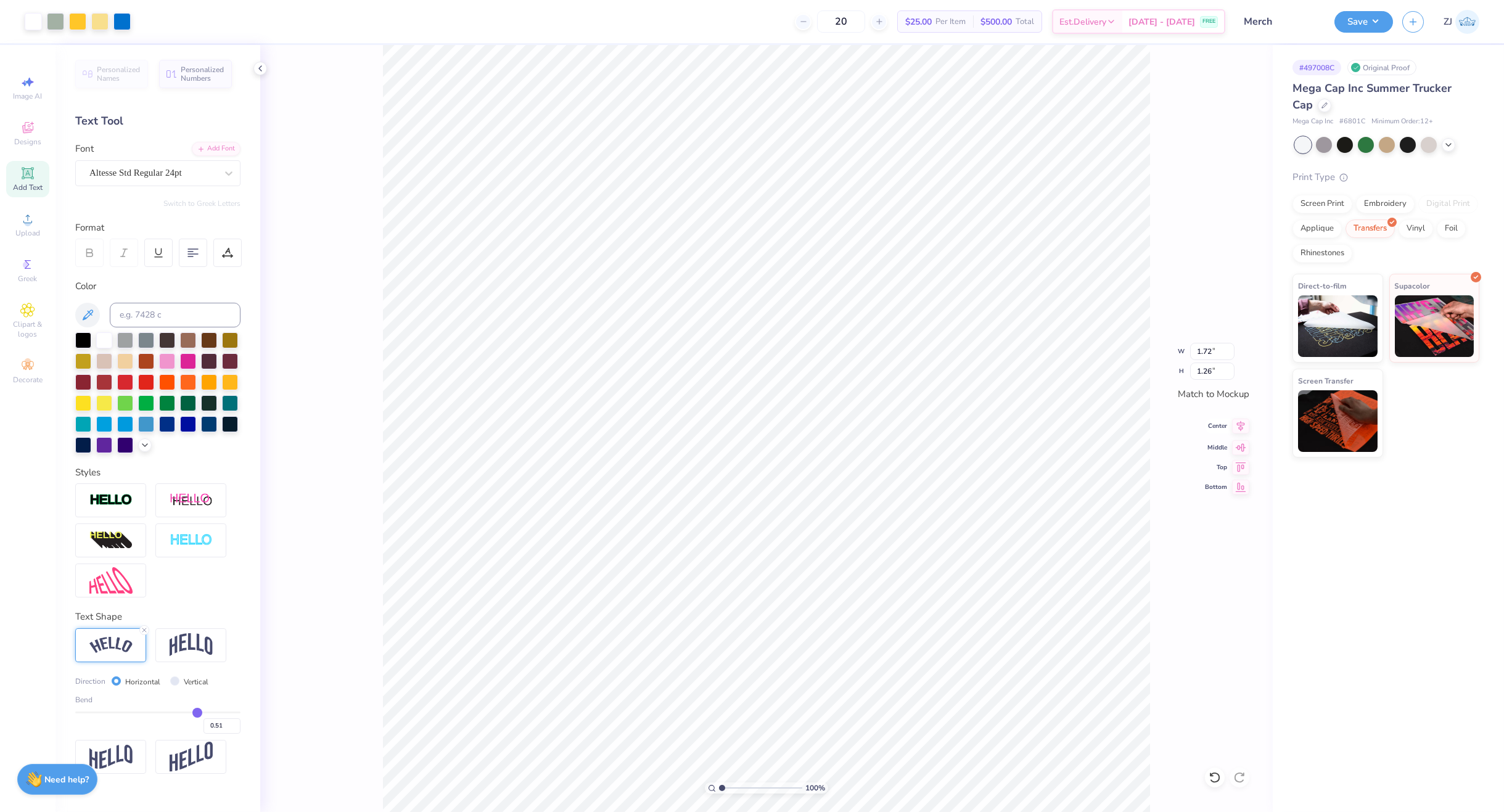
click at [1238, 428] on icon at bounding box center [1241, 426] width 8 height 10
click at [1238, 425] on icon at bounding box center [1241, 426] width 8 height 10
click at [1238, 425] on icon at bounding box center [1241, 426] width 8 height 10
click at [114, 508] on div at bounding box center [111, 500] width 71 height 34
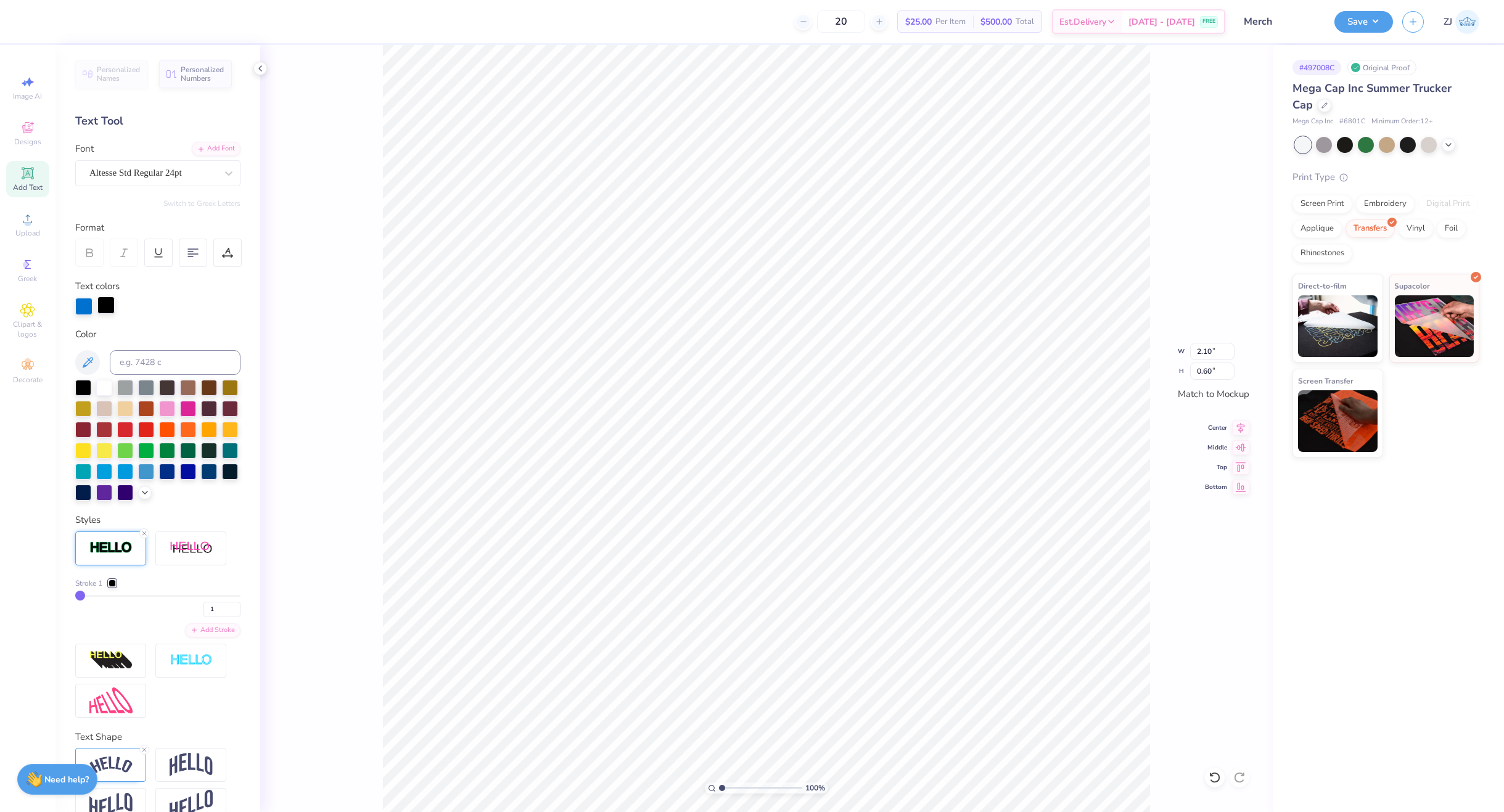
click at [107, 301] on div at bounding box center [106, 304] width 17 height 17
click at [159, 364] on input at bounding box center [175, 362] width 131 height 25
type input "285"
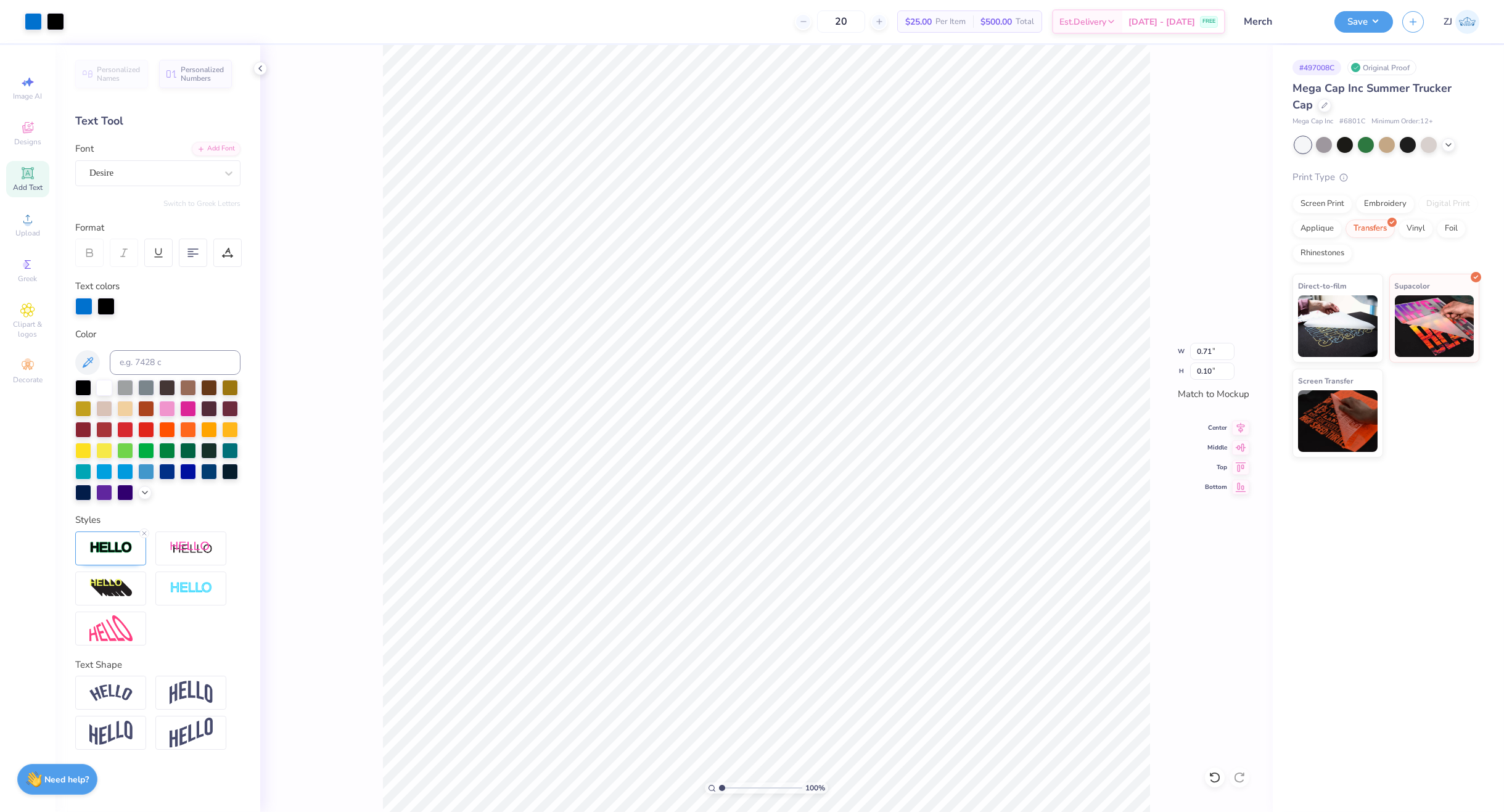
type input "0.11"
click at [103, 306] on div at bounding box center [106, 304] width 17 height 17
click at [149, 362] on input at bounding box center [175, 362] width 131 height 25
type input "285"
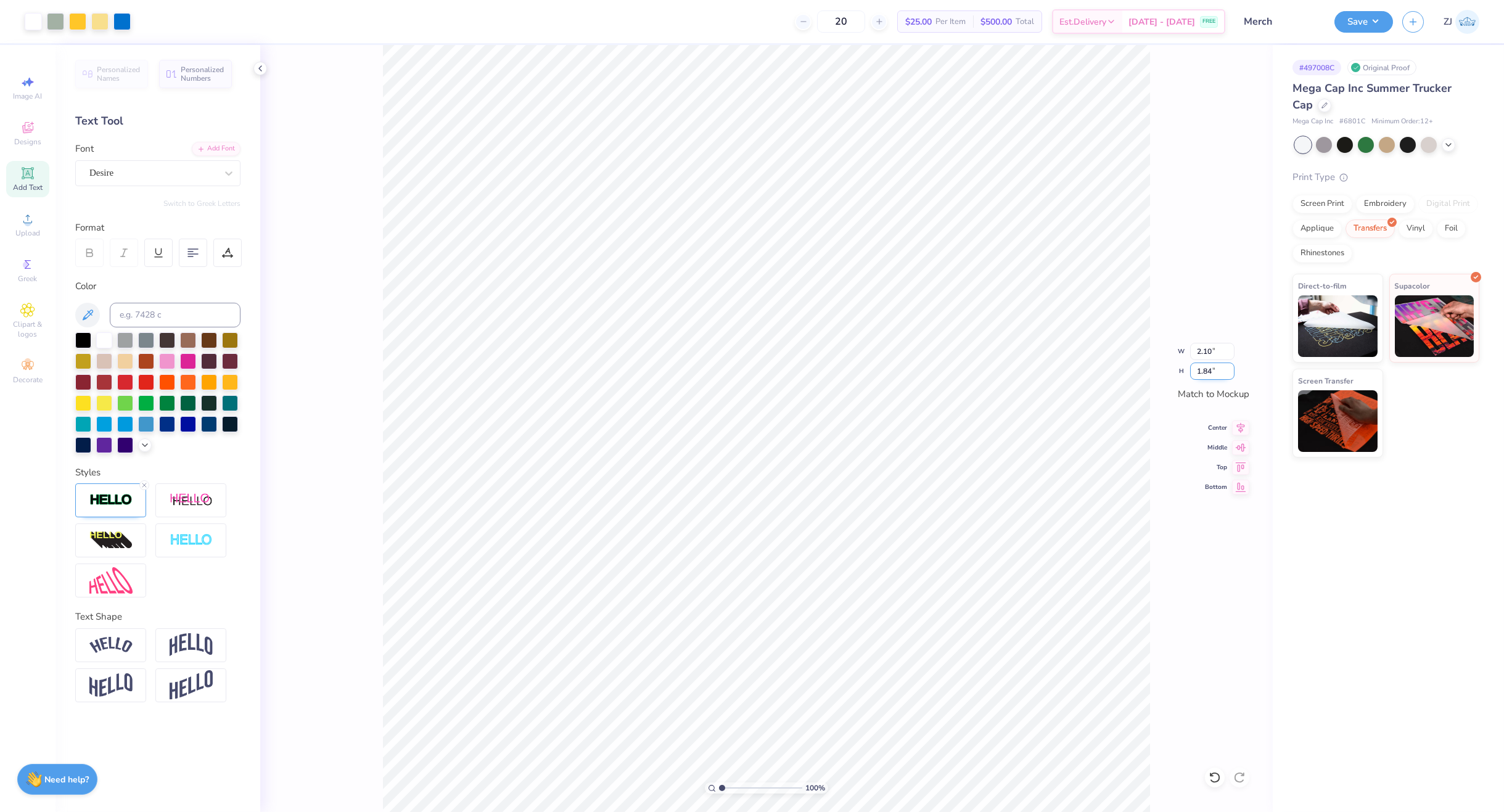
click at [1220, 369] on input "1.84" at bounding box center [1212, 370] width 44 height 17
type input "2.8"
type input "2.28"
type input "2.00"
click at [1239, 425] on icon at bounding box center [1240, 426] width 17 height 15
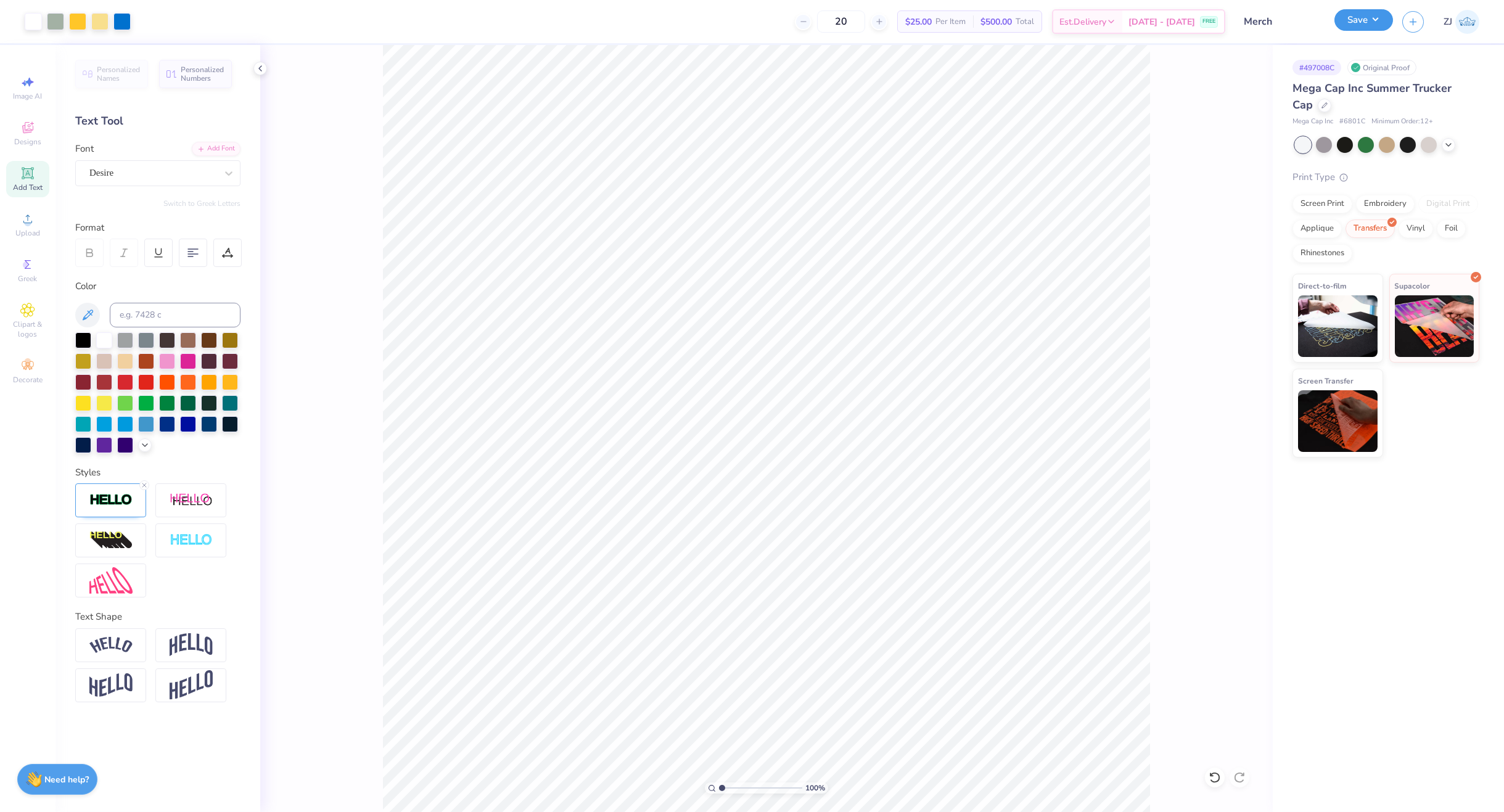
click at [1361, 20] on button "Save" at bounding box center [1364, 19] width 59 height 22
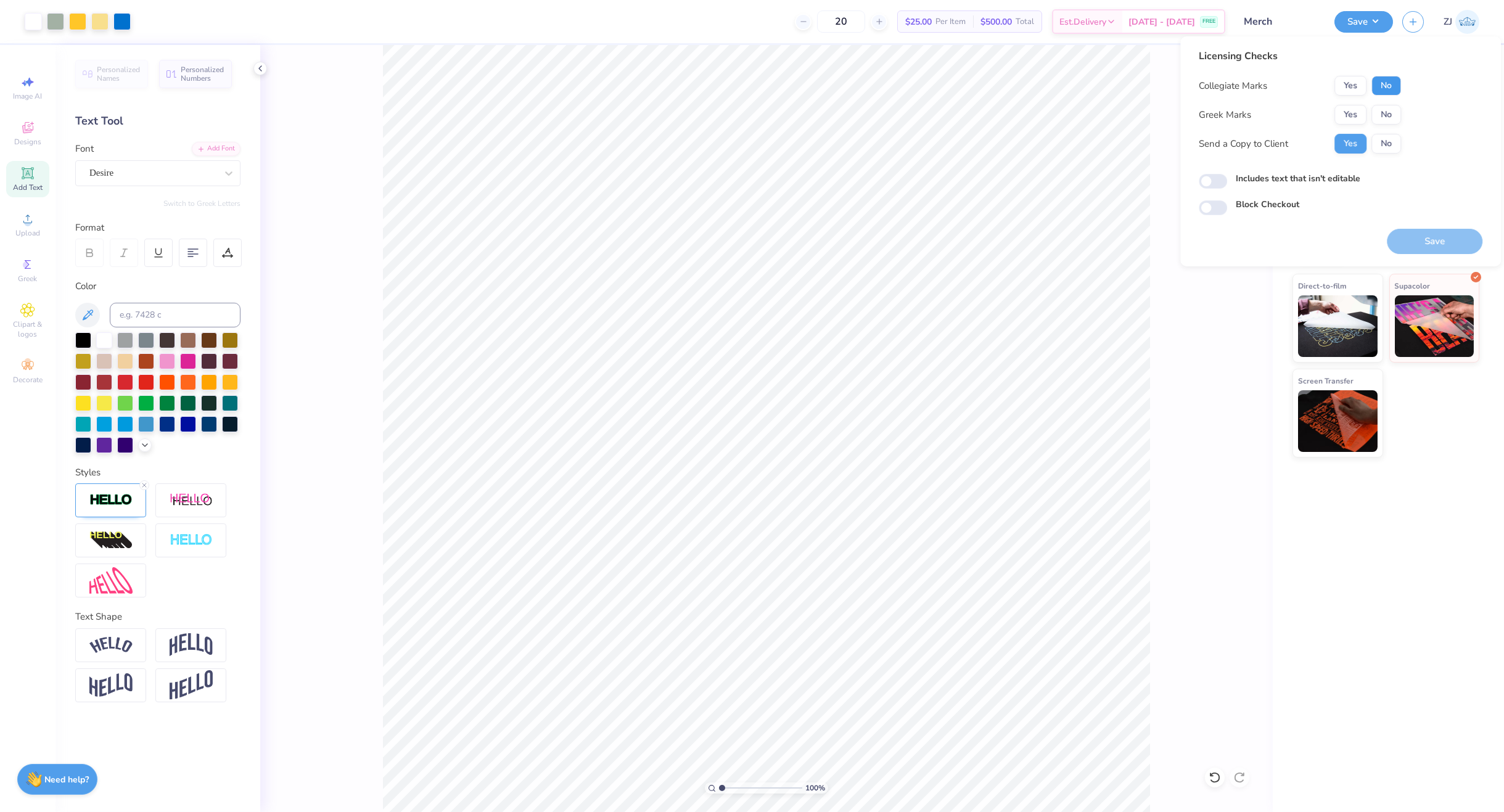
click at [1380, 85] on button "No" at bounding box center [1386, 86] width 30 height 19
click at [1351, 112] on button "Yes" at bounding box center [1351, 115] width 32 height 19
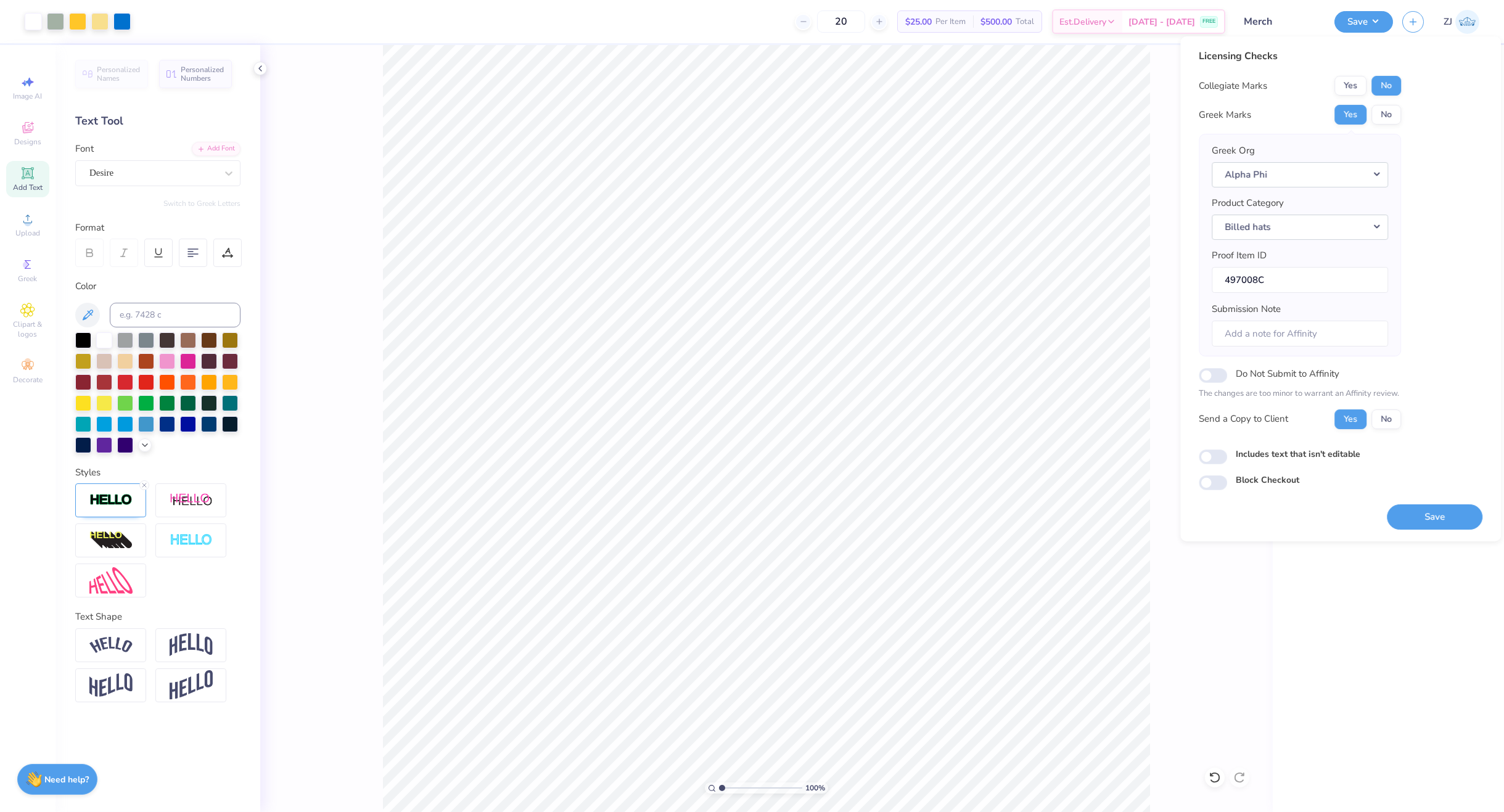
drag, startPoint x: 1307, startPoint y: 652, endPoint x: 1309, endPoint y: 643, distance: 9.2
click at [1307, 651] on div "# 497008C Original Proof Mega Cap Inc Summer Trucker Cap Mega Cap Inc # 6801C M…" at bounding box center [1389, 429] width 231 height 767
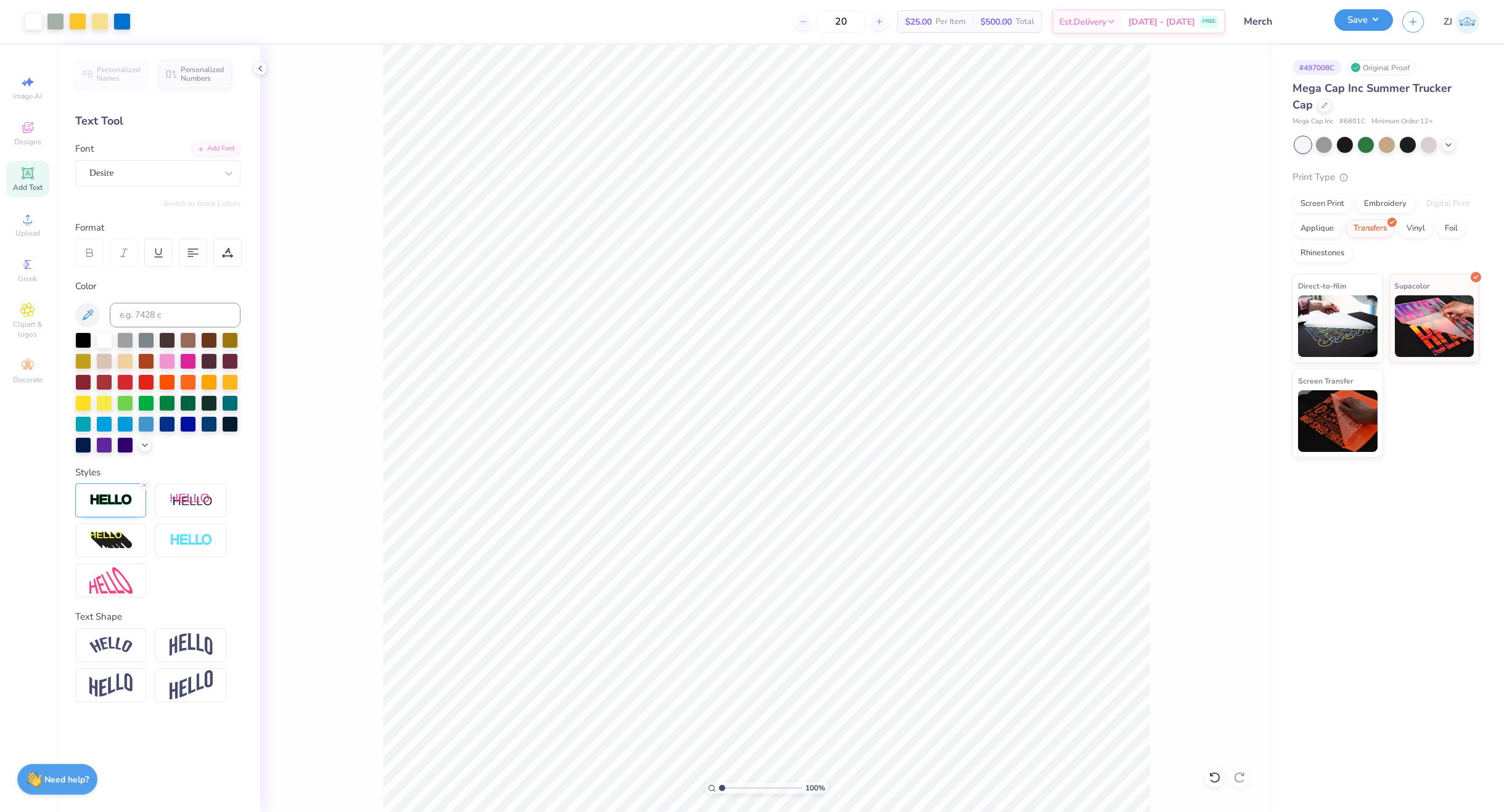
click at [1374, 28] on button "Save" at bounding box center [1364, 19] width 59 height 22
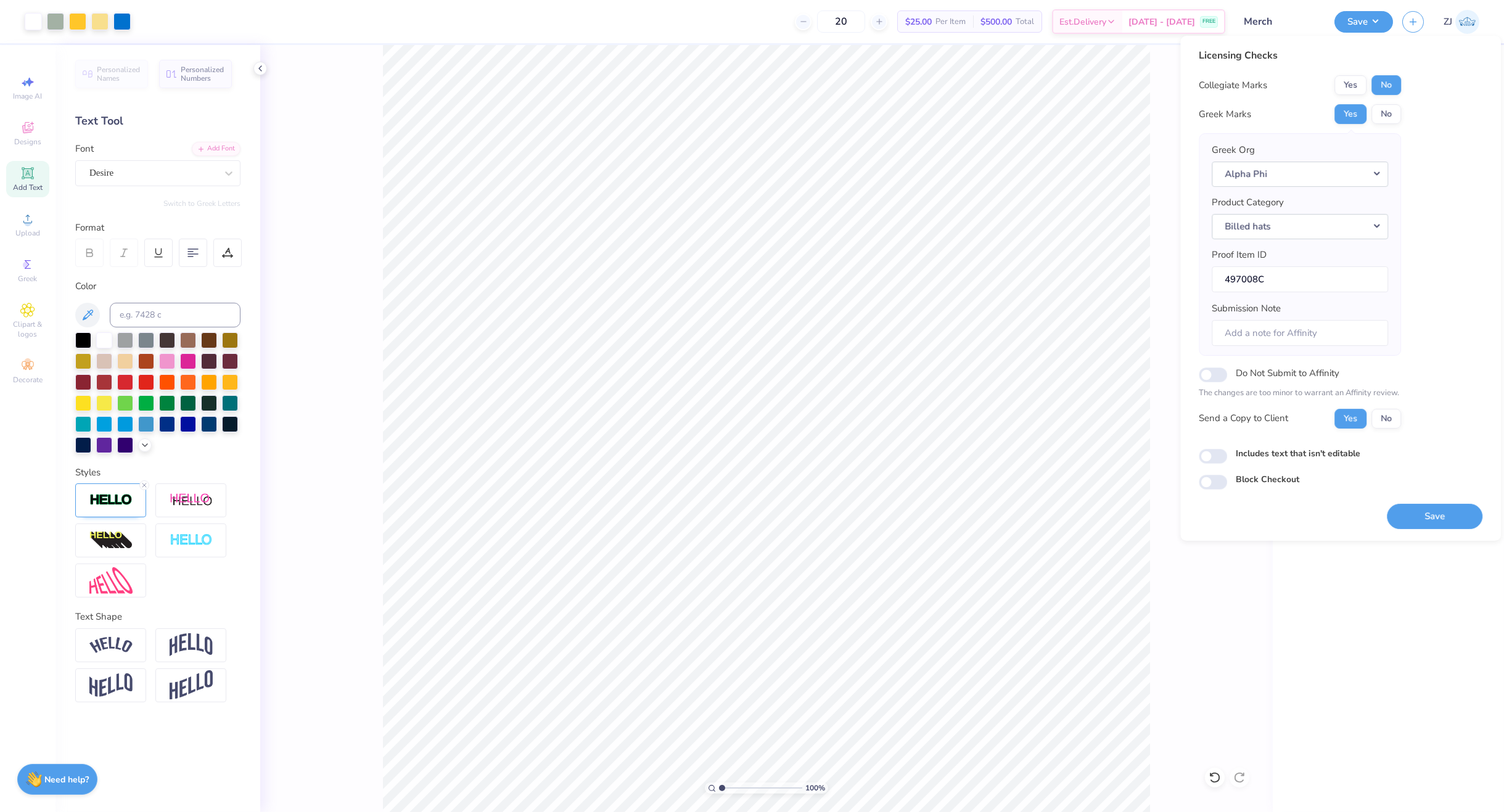
click at [1431, 523] on button "Save" at bounding box center [1435, 516] width 95 height 25
